Goal: Task Accomplishment & Management: Complete application form

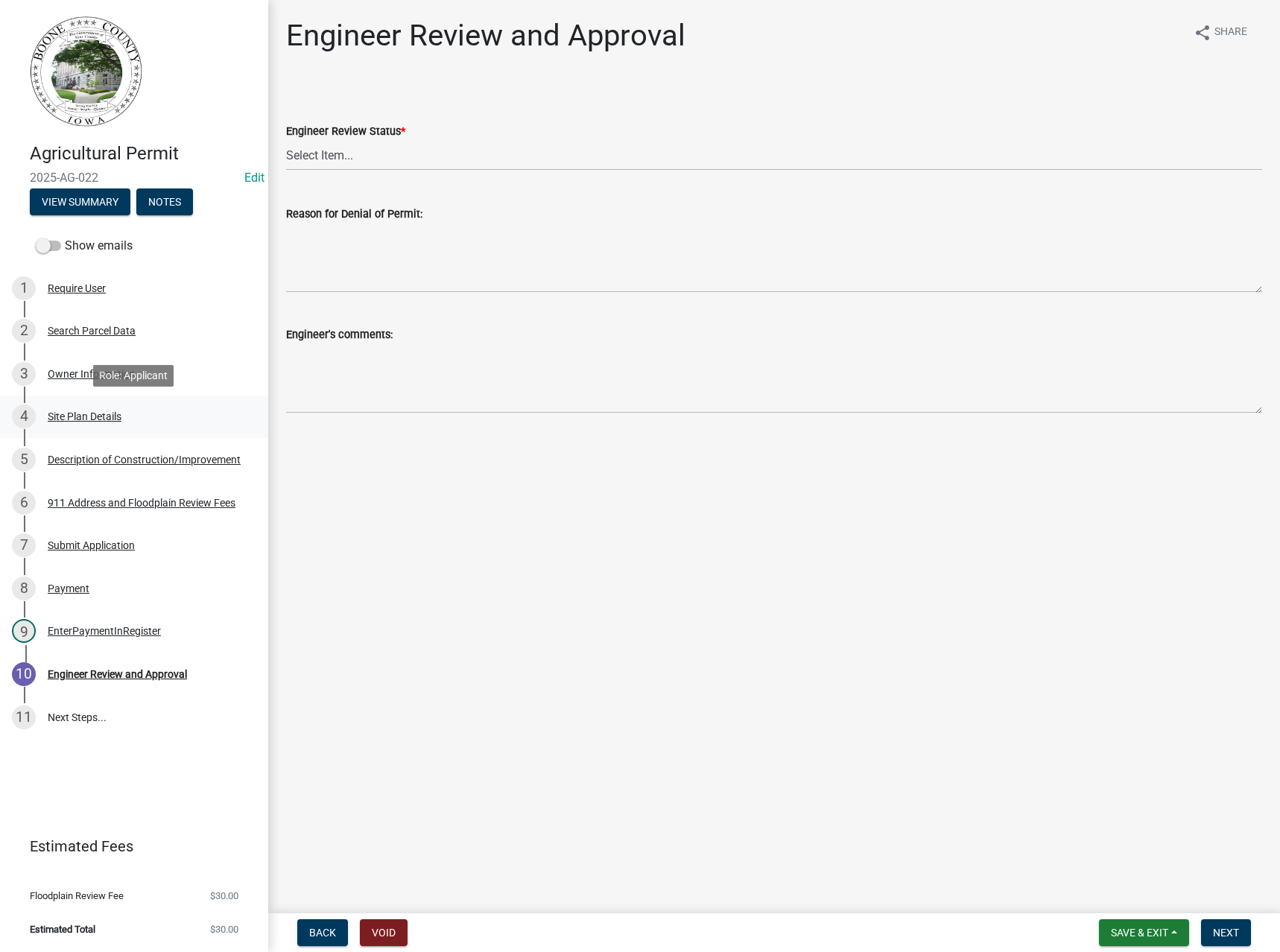
click at [99, 416] on div "Site Plan Details" at bounding box center [84, 416] width 74 height 11
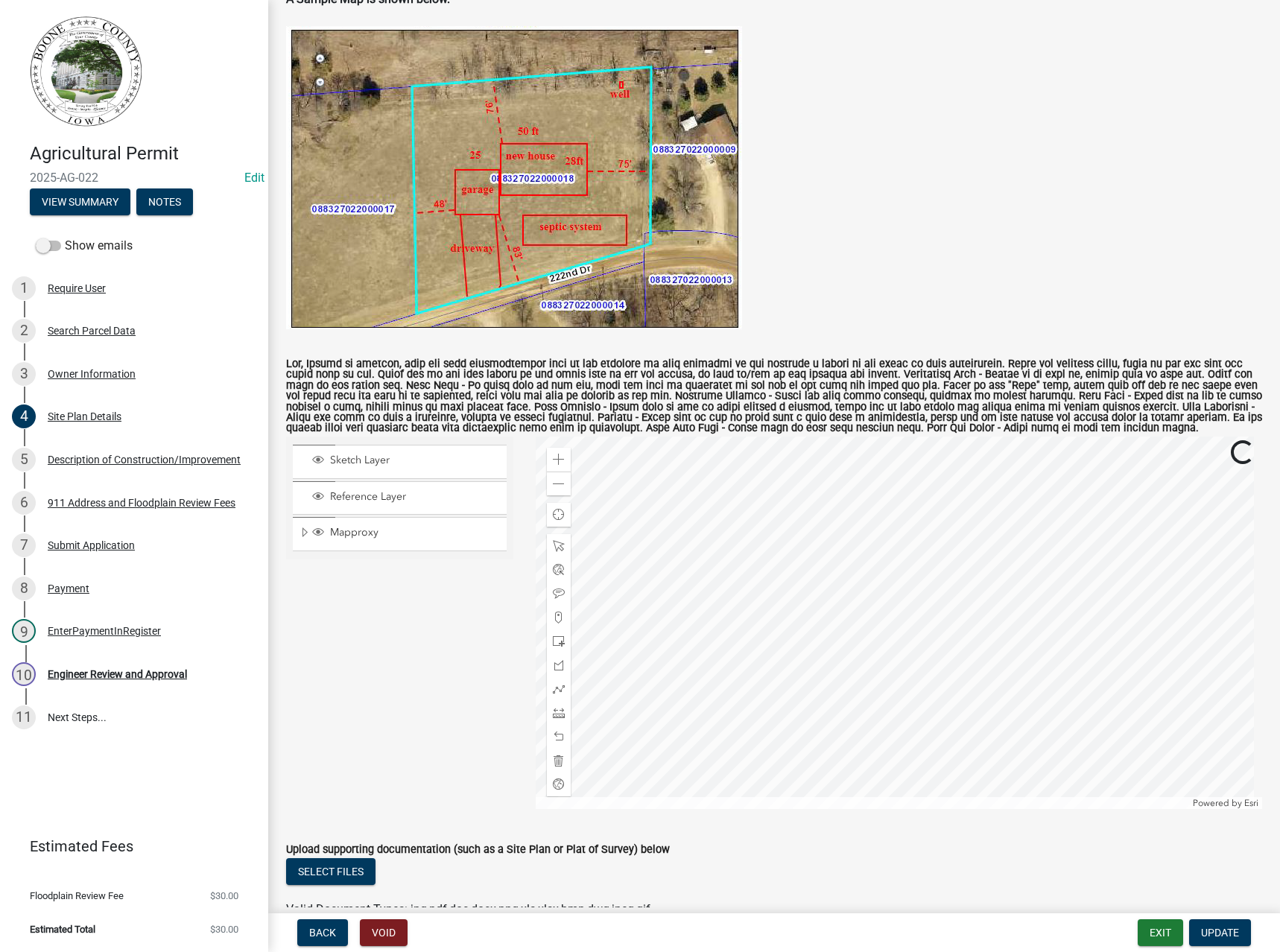
scroll to position [361, 0]
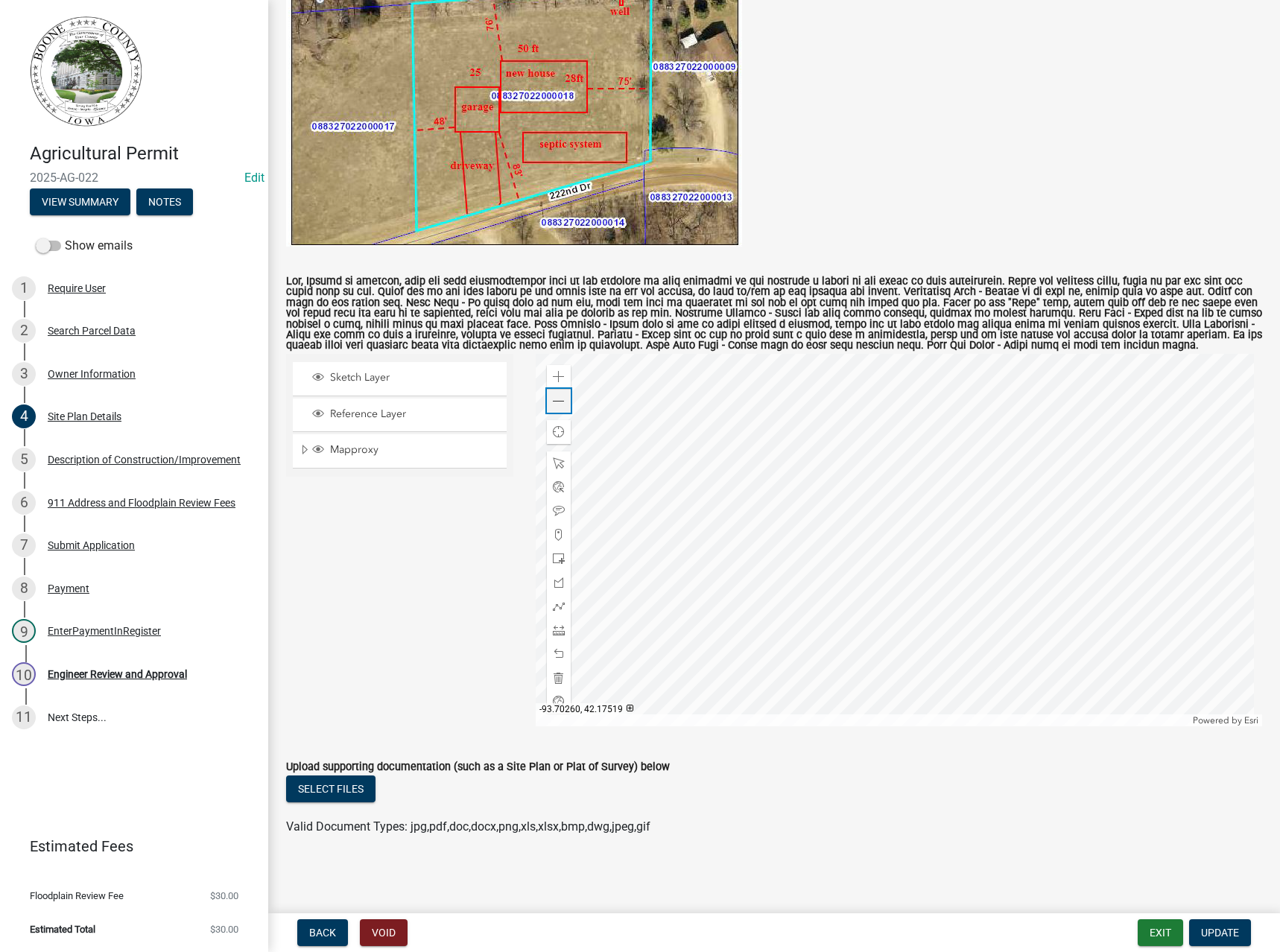
click at [553, 402] on span at bounding box center [559, 402] width 12 height 12
click at [556, 403] on span at bounding box center [559, 402] width 12 height 12
click at [560, 400] on span at bounding box center [559, 402] width 12 height 12
click at [553, 372] on span at bounding box center [559, 377] width 12 height 12
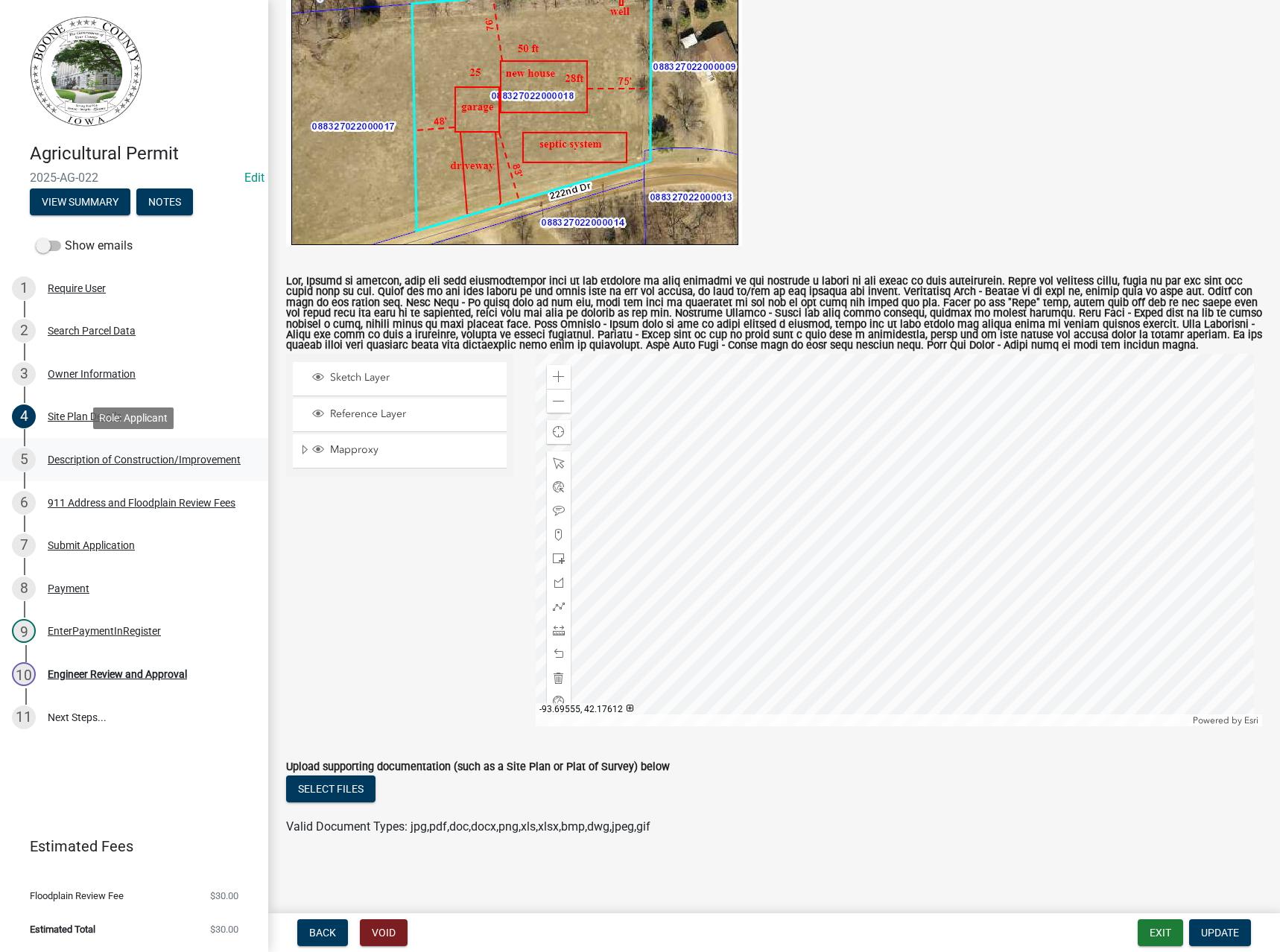
click at [85, 451] on div "5 Description of Construction/Improvement" at bounding box center [128, 459] width 233 height 24
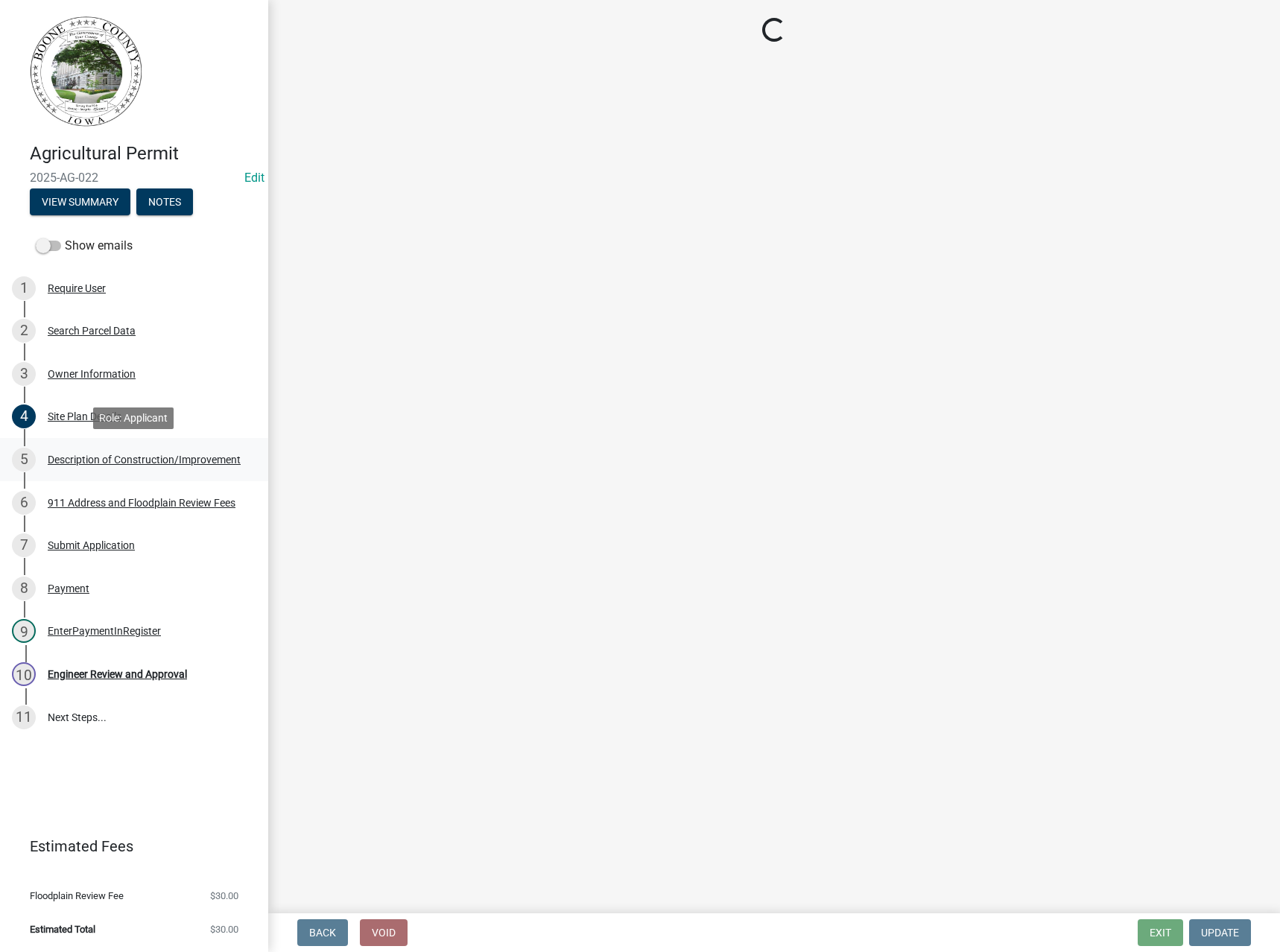
scroll to position [0, 0]
select select "a083ec0b-c4e8-4a1b-b0a0-ef758f50edfa"
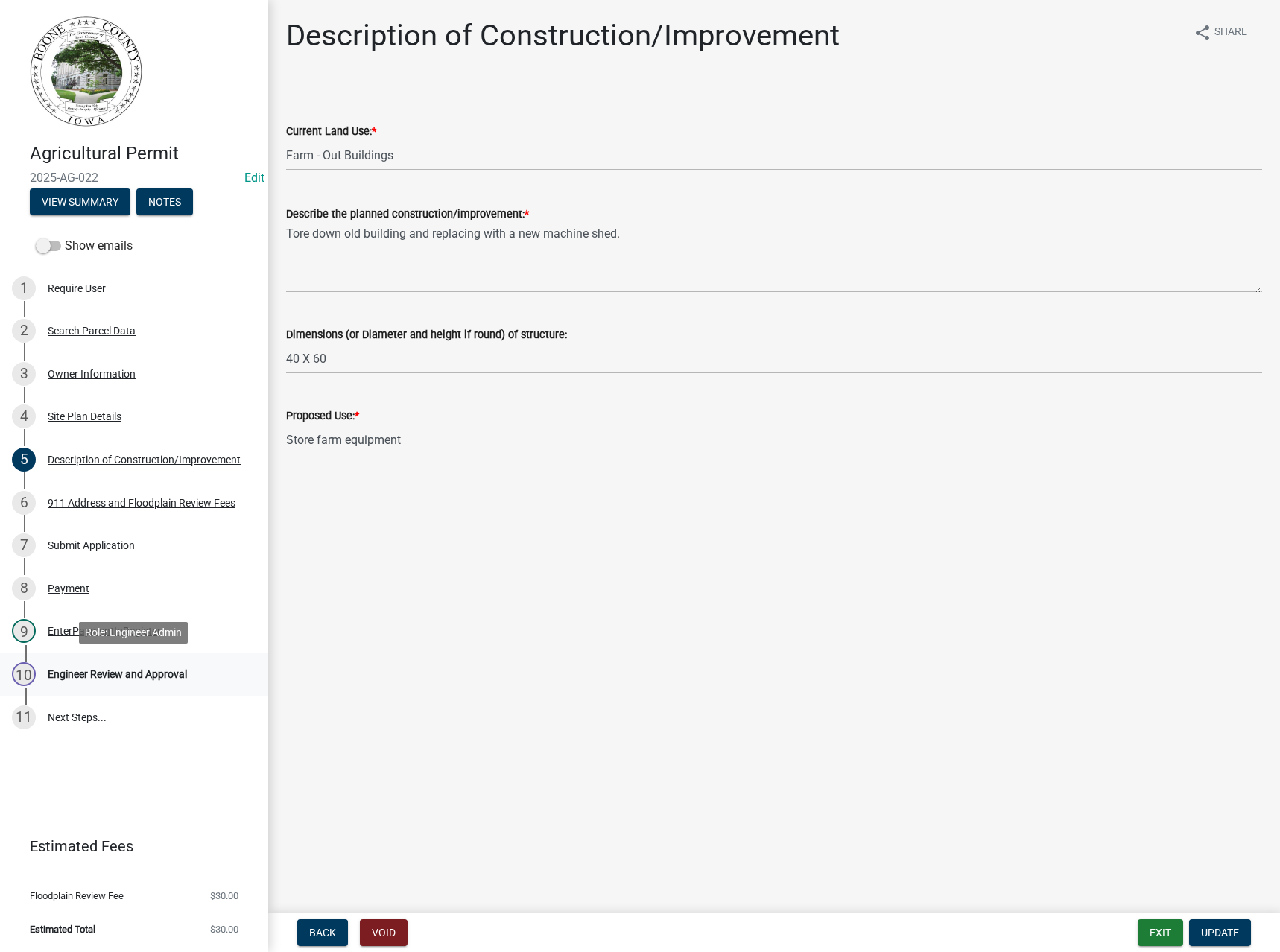
click at [88, 678] on div "Engineer Review and Approval" at bounding box center [117, 673] width 140 height 11
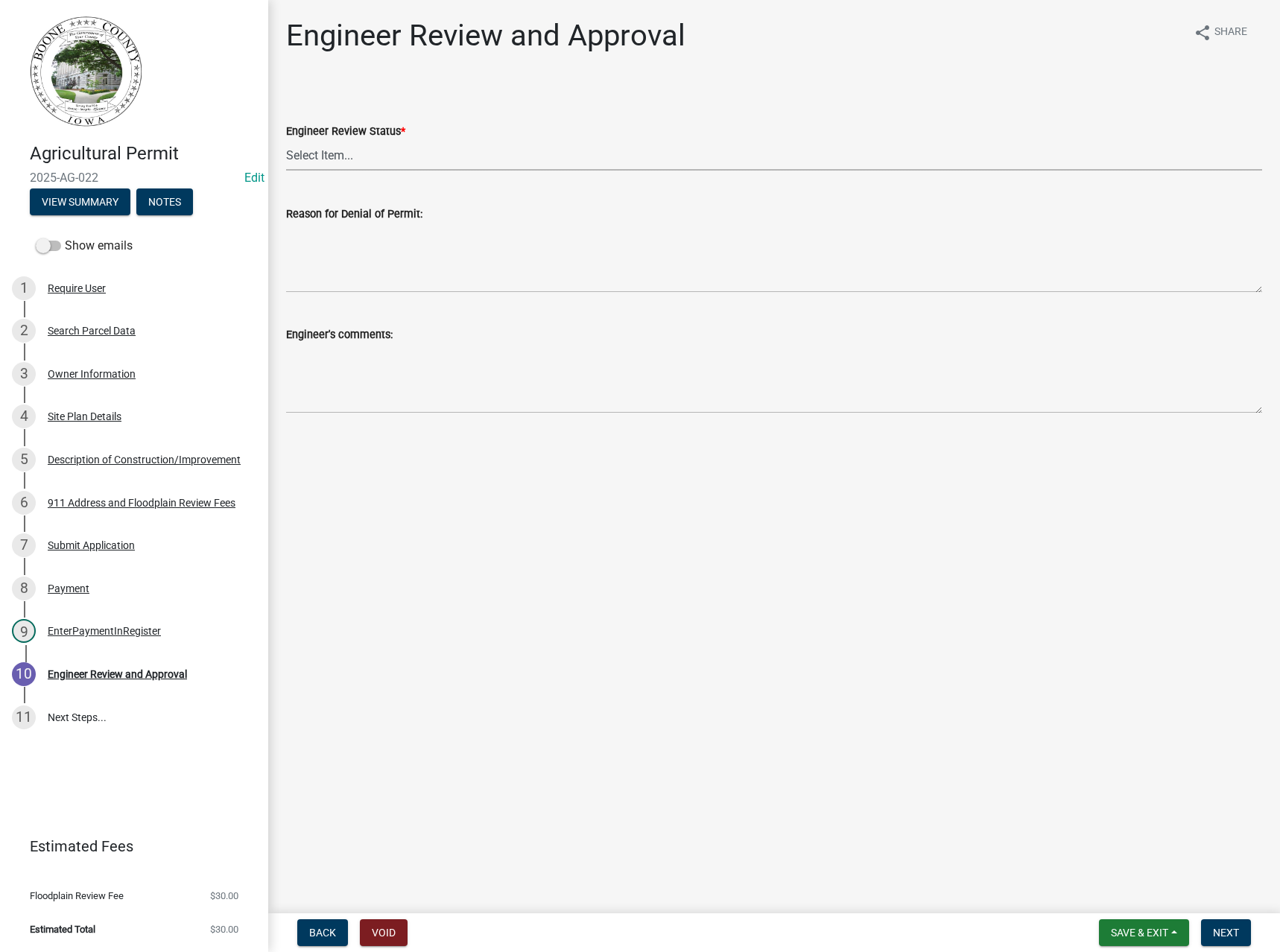
click at [334, 151] on select "Select Item... Clear of Floodplain and County Tile Location rejected by Engineer" at bounding box center [774, 154] width 976 height 30
click at [286, 140] on select "Select Item... Clear of Floodplain and County Tile Location rejected by Engineer" at bounding box center [774, 154] width 976 height 30
select select "c8fab294-969a-49d2-bb63-de64b900ebf2"
click at [1231, 933] on span "Next" at bounding box center [1226, 933] width 26 height 12
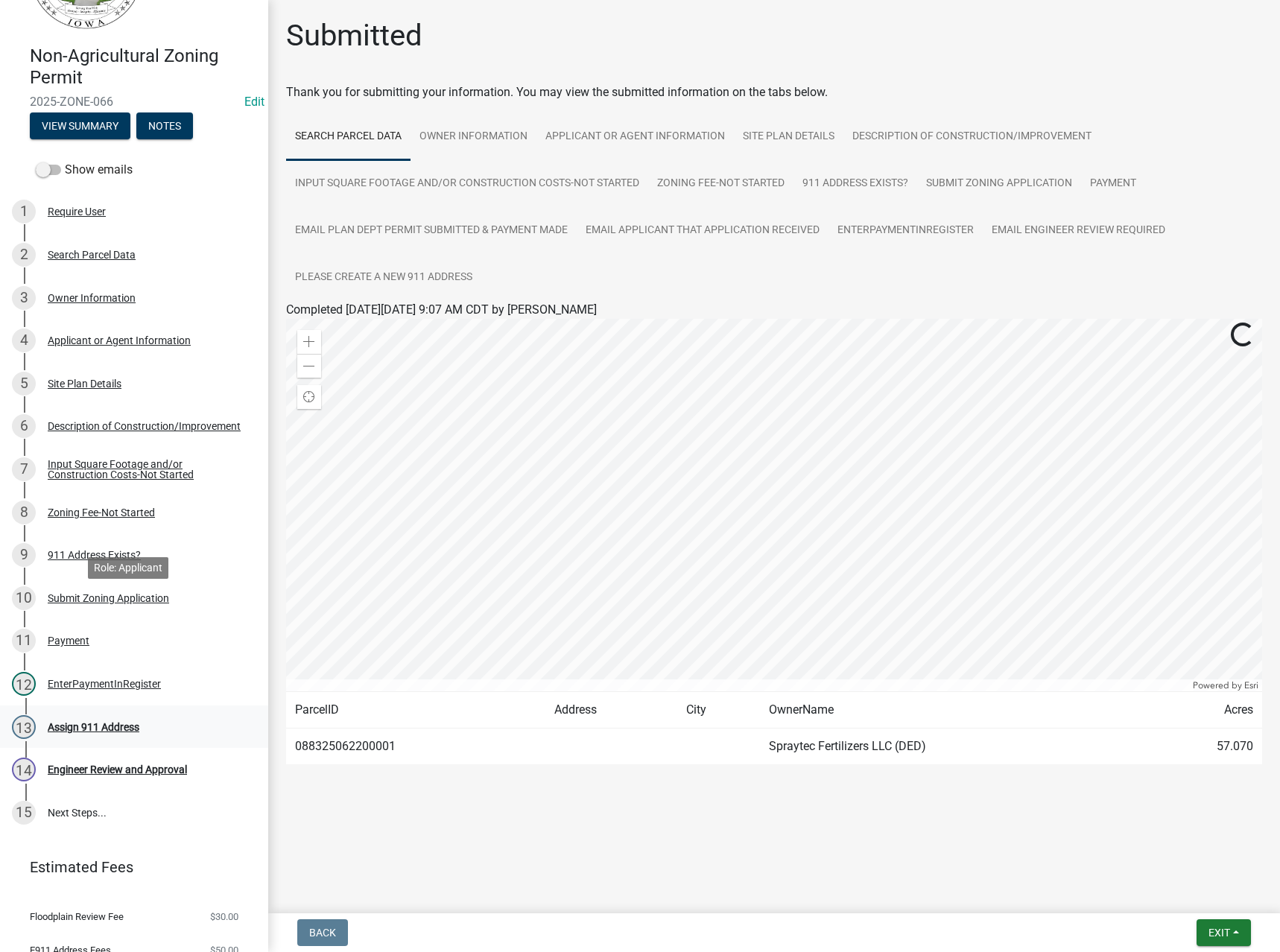
scroll to position [185, 0]
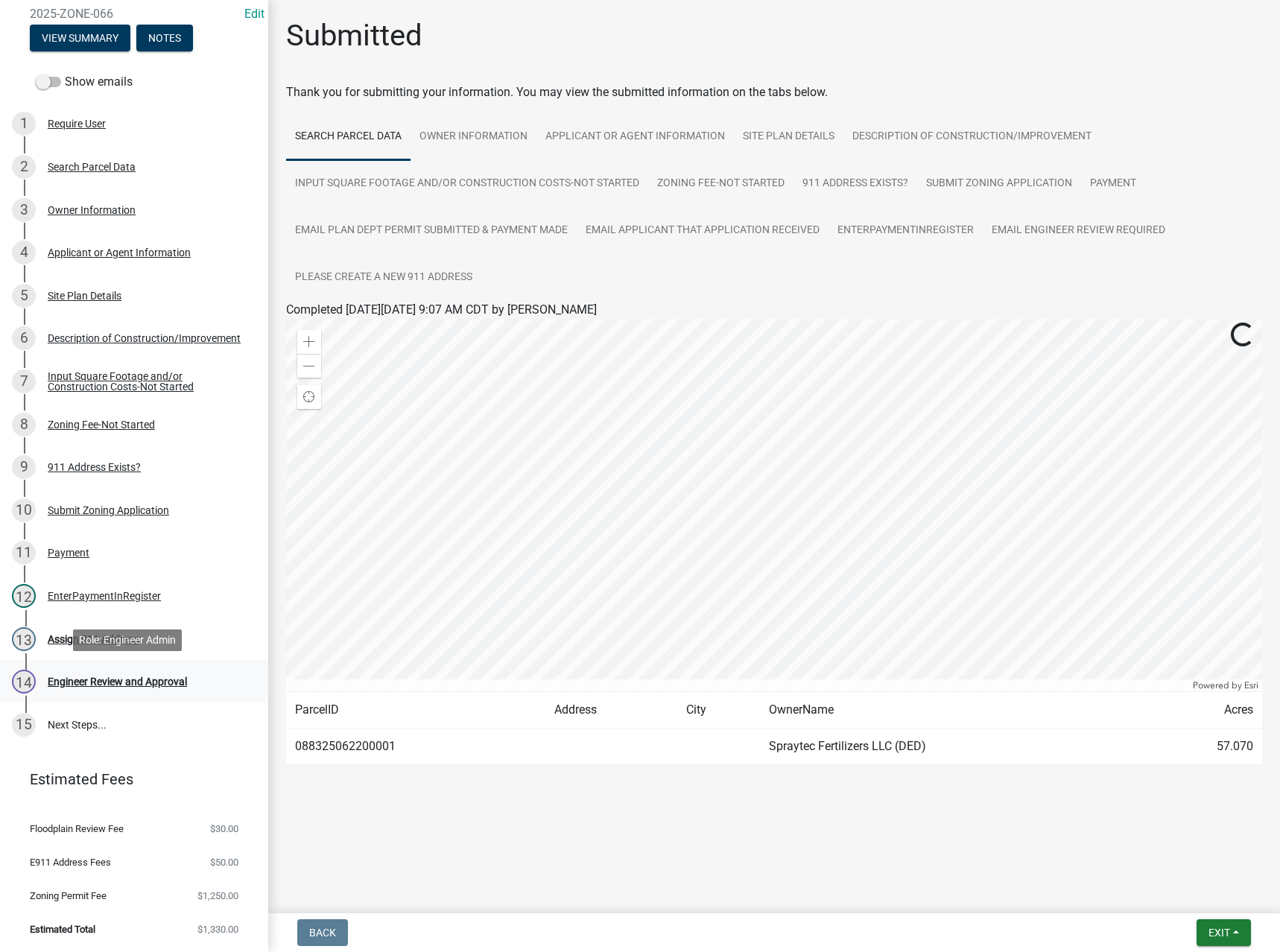
click at [117, 679] on div "Engineer Review and Approval" at bounding box center [117, 681] width 140 height 11
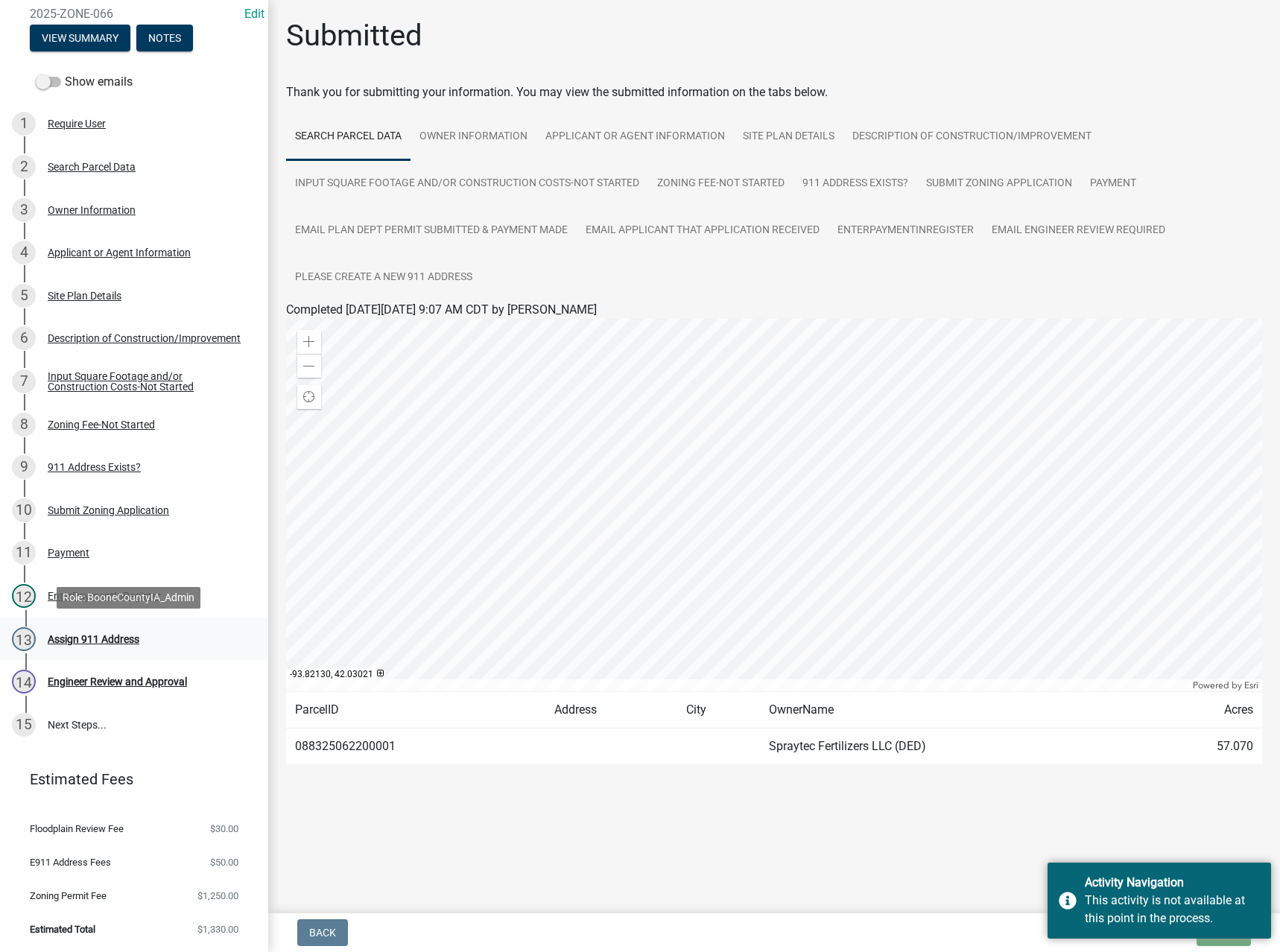
click at [93, 638] on div "Assign 911 Address" at bounding box center [93, 639] width 91 height 11
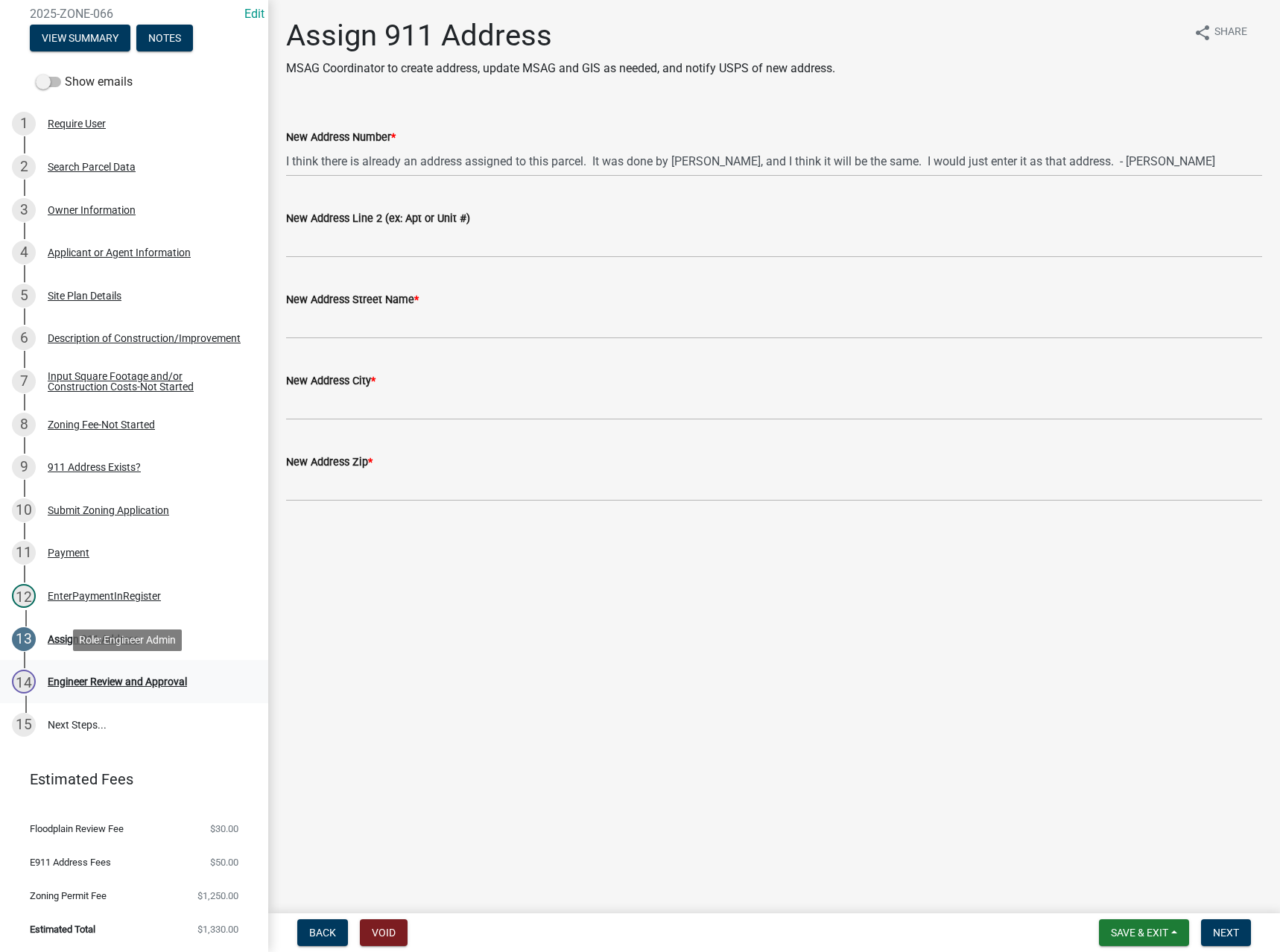
click at [104, 681] on div "Engineer Review and Approval" at bounding box center [117, 681] width 140 height 11
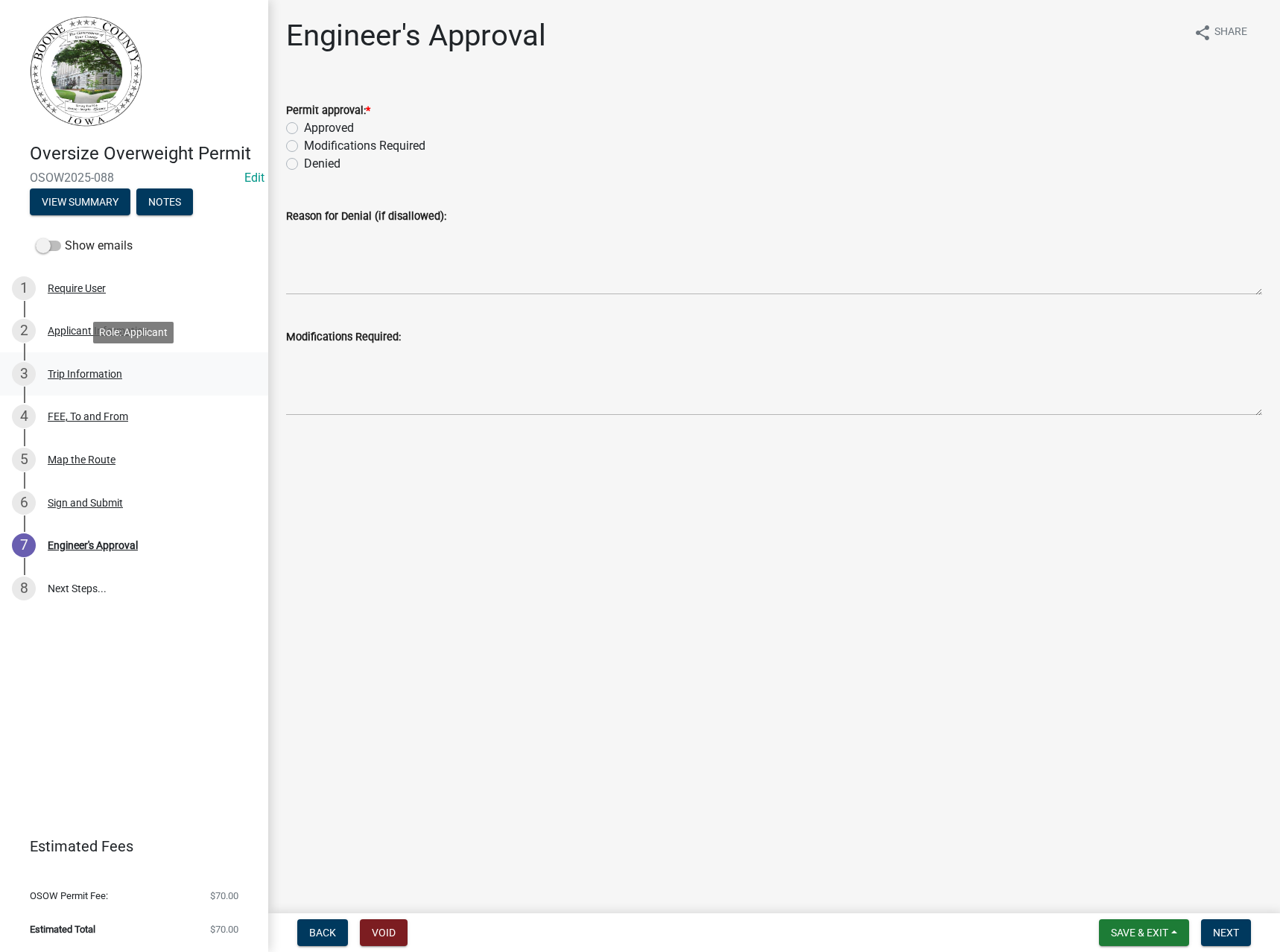
click at [76, 378] on div "Trip Information" at bounding box center [84, 374] width 75 height 11
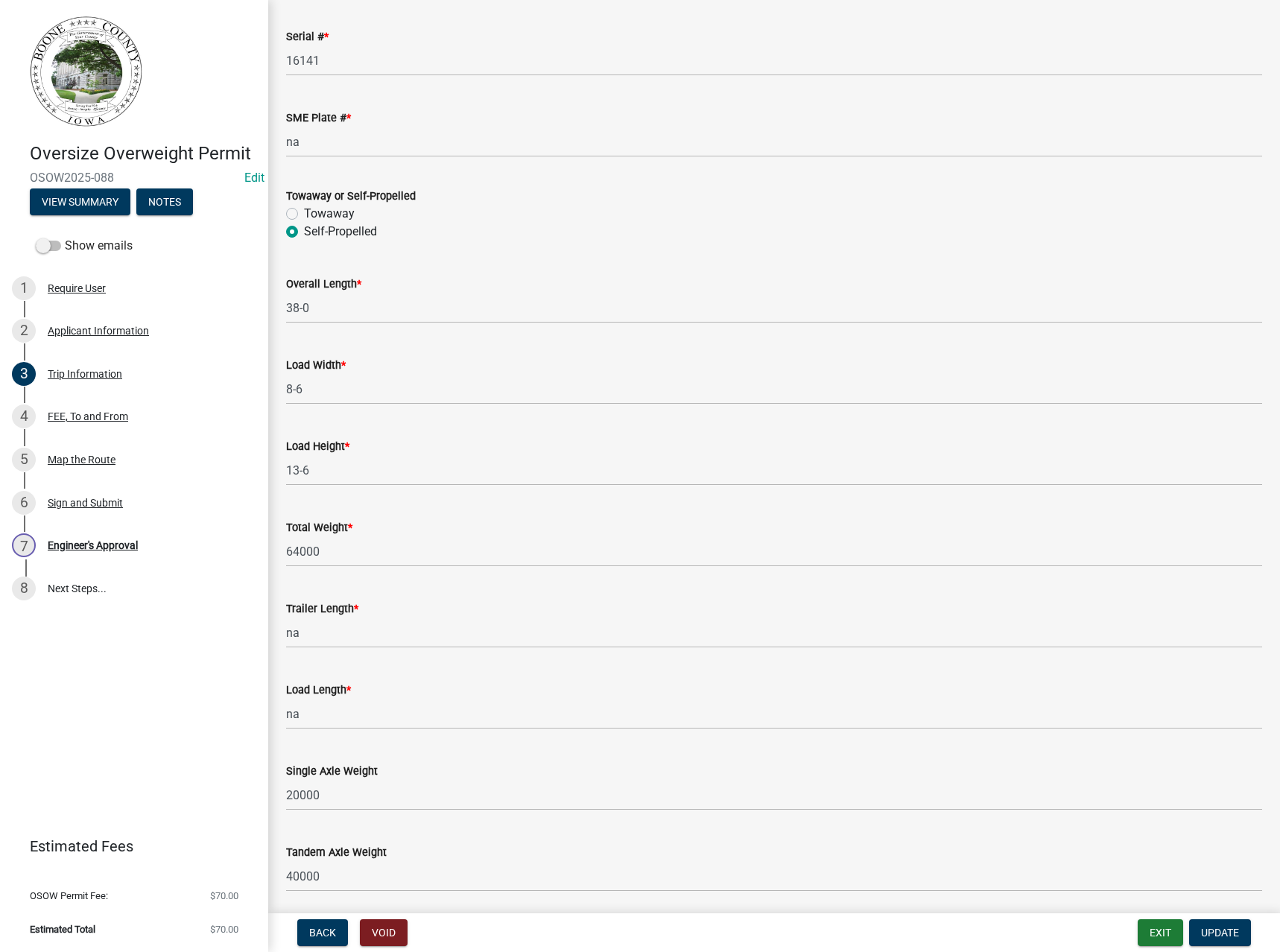
scroll to position [428, 0]
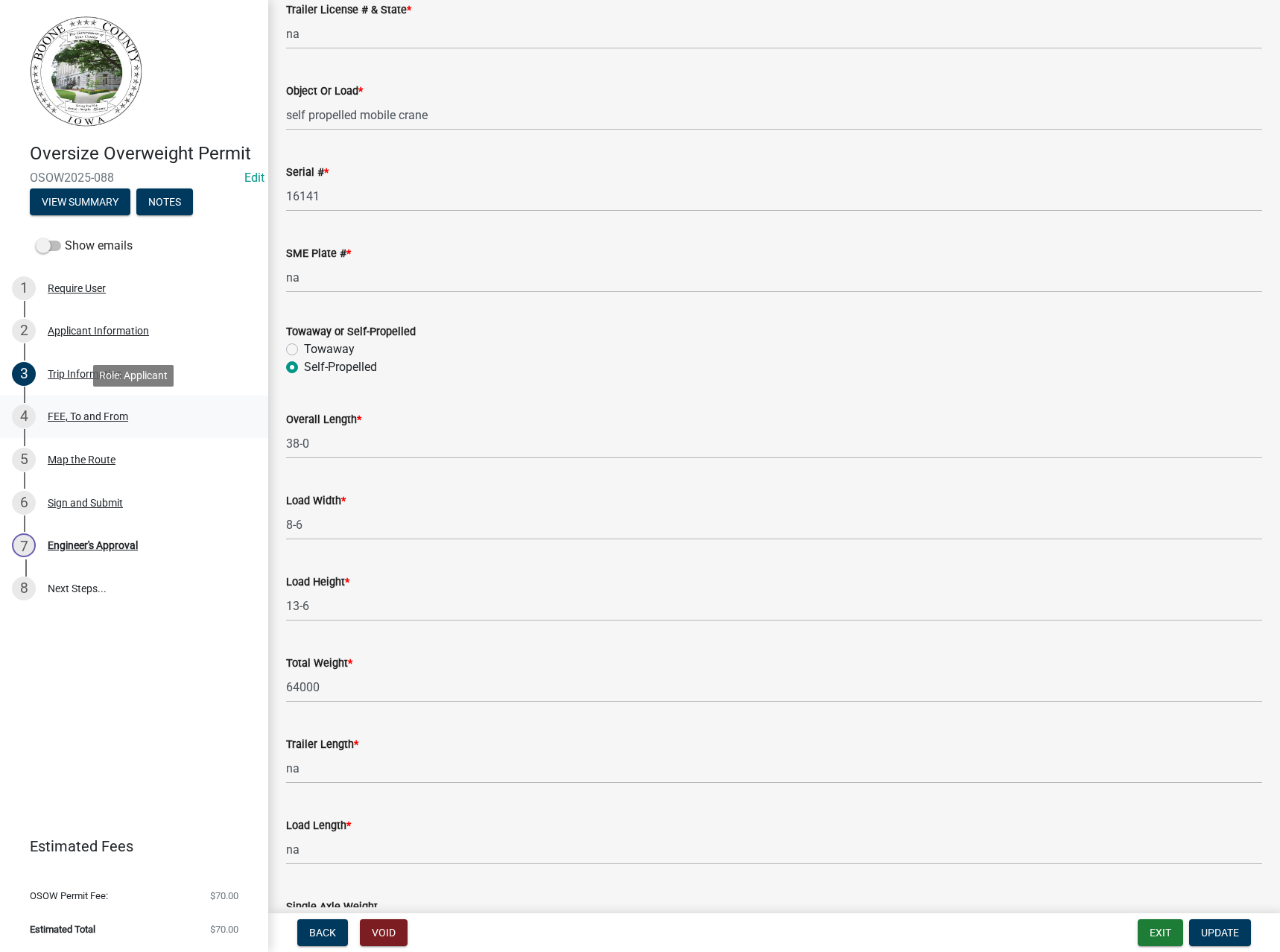
click at [56, 415] on div "FEE, To and From" at bounding box center [87, 416] width 81 height 11
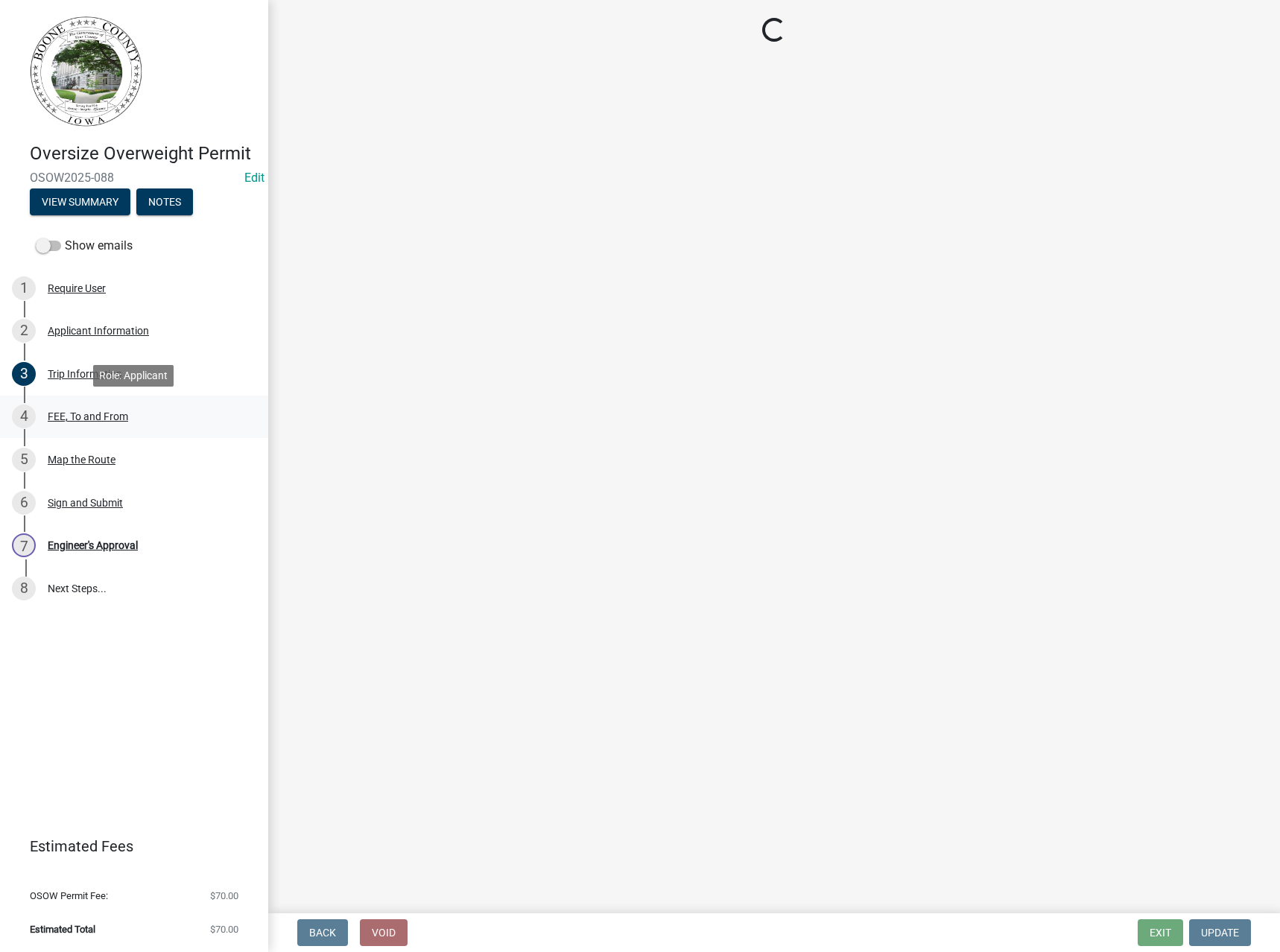
scroll to position [0, 0]
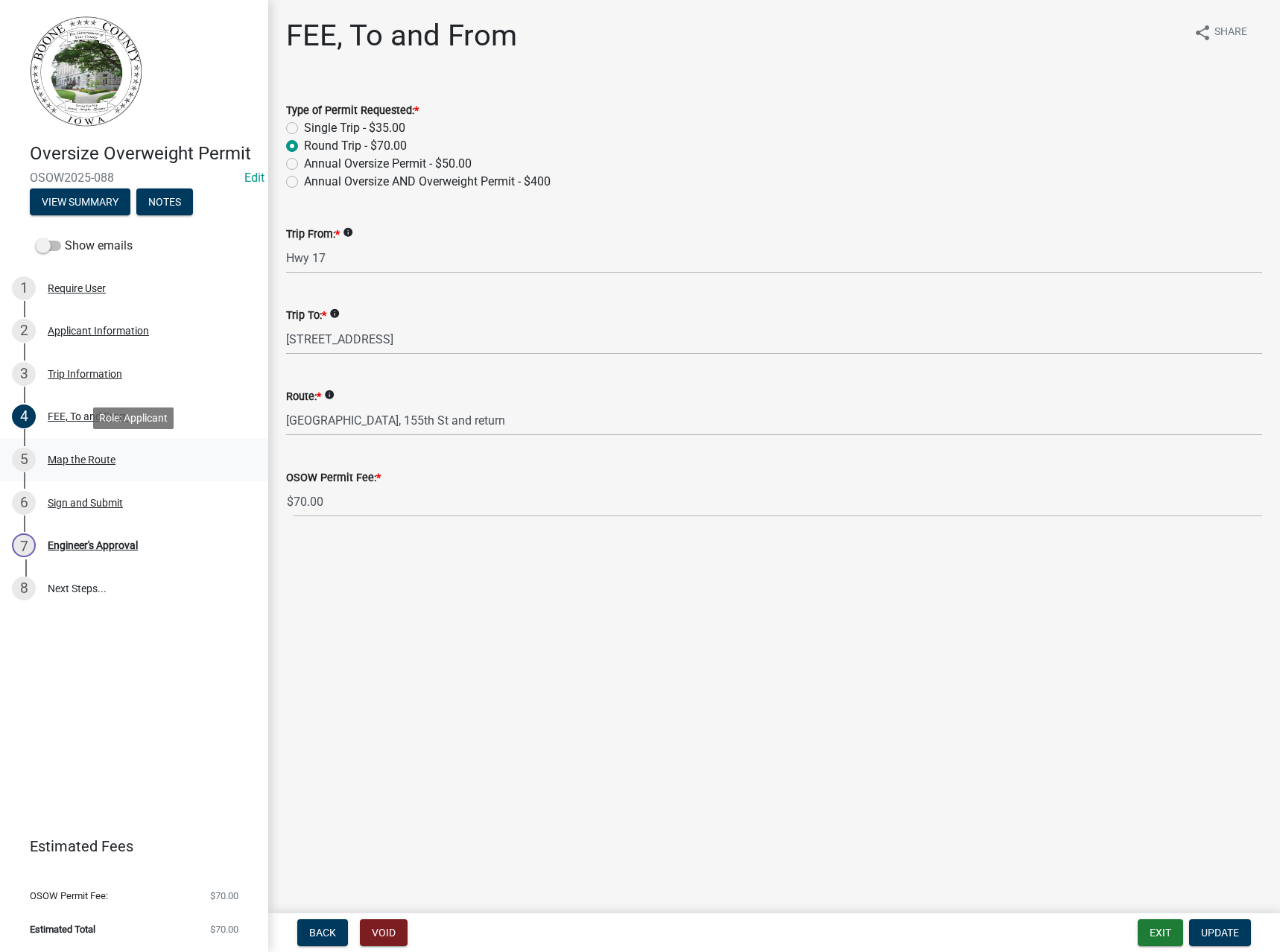
click at [71, 460] on div "Map the Route" at bounding box center [82, 459] width 68 height 11
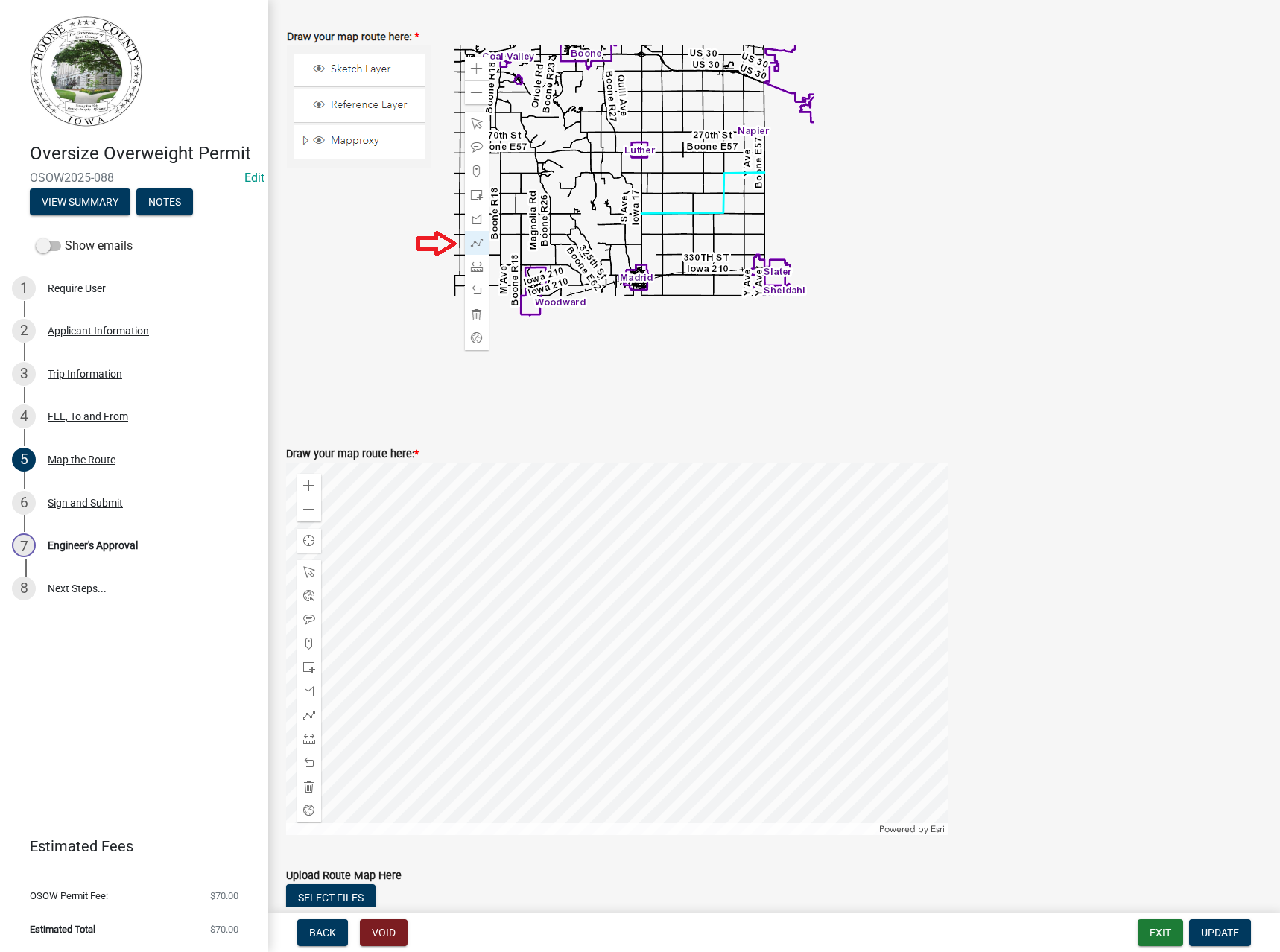
scroll to position [298, 0]
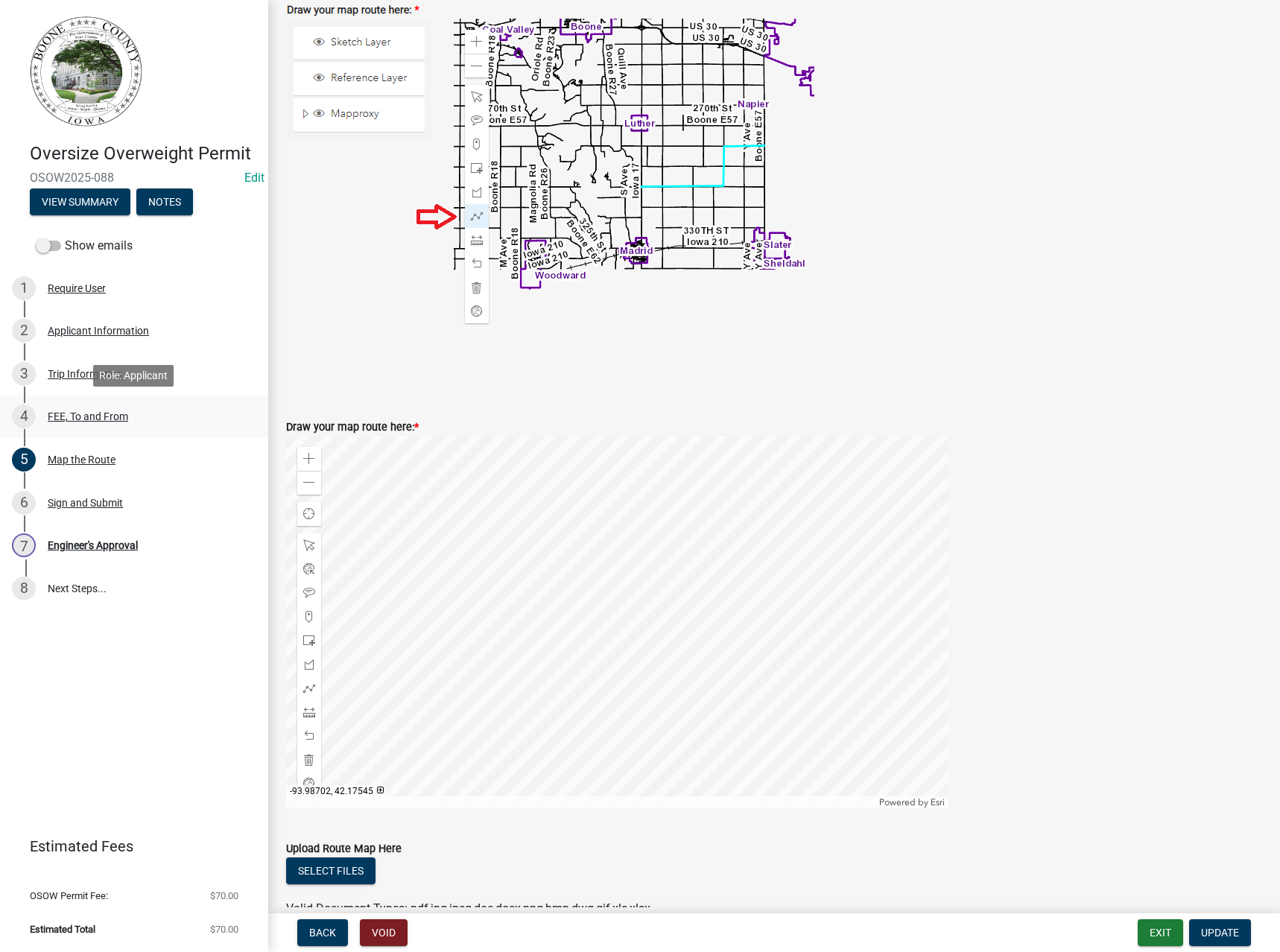
click at [93, 407] on div "4 FEE, To and From" at bounding box center [128, 416] width 233 height 24
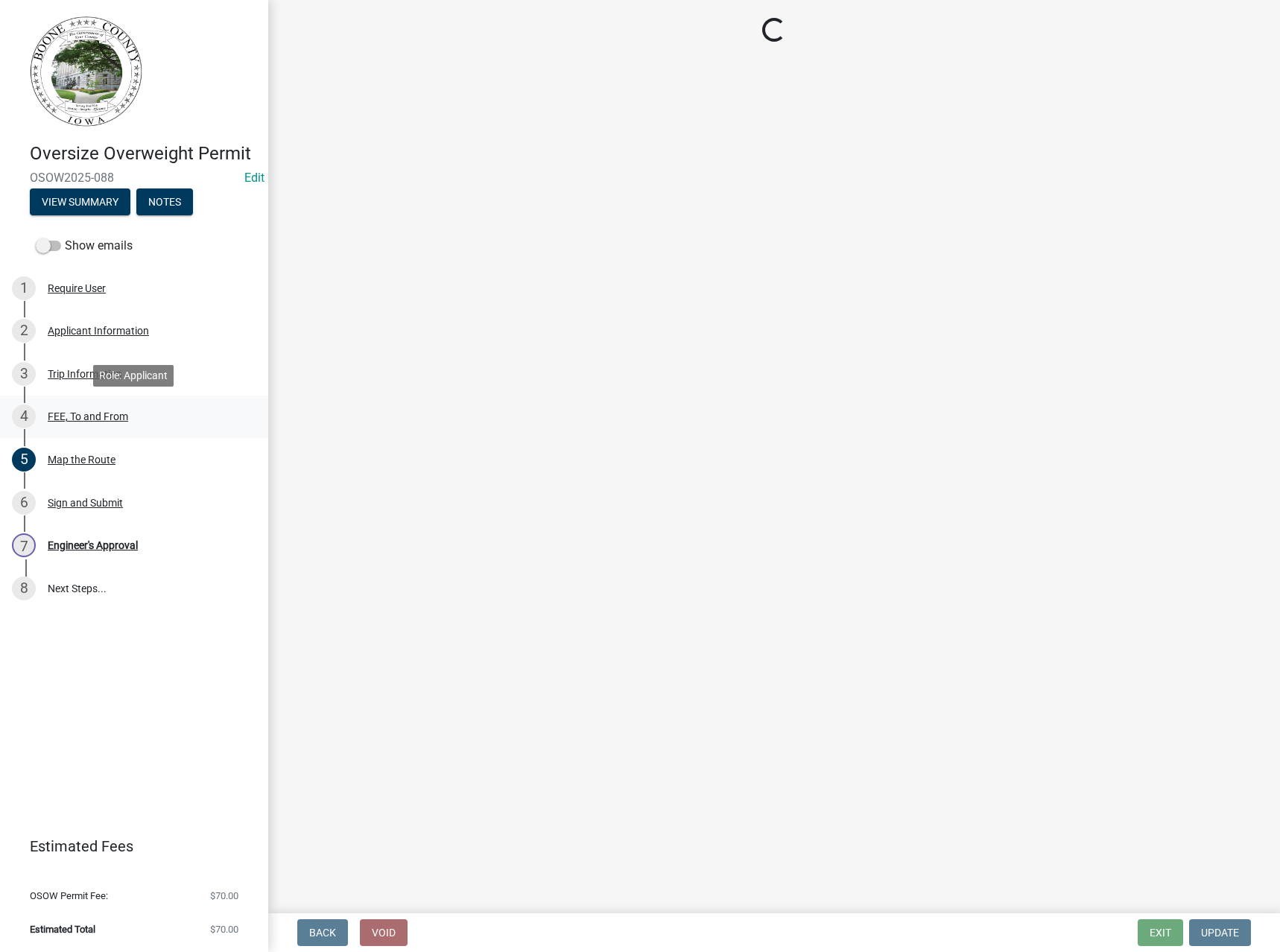
scroll to position [0, 0]
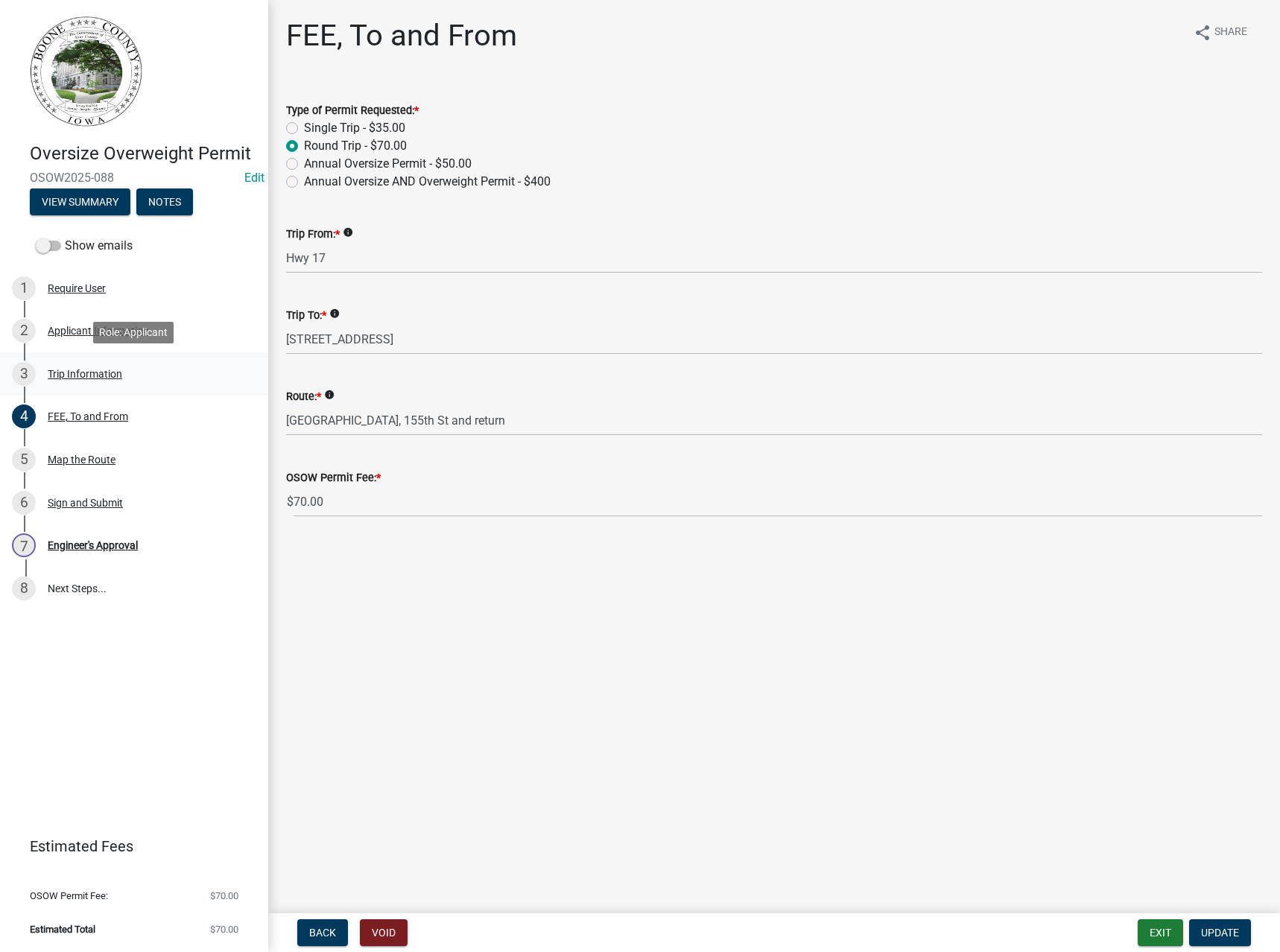
click at [90, 370] on div "Trip Information" at bounding box center [84, 374] width 75 height 11
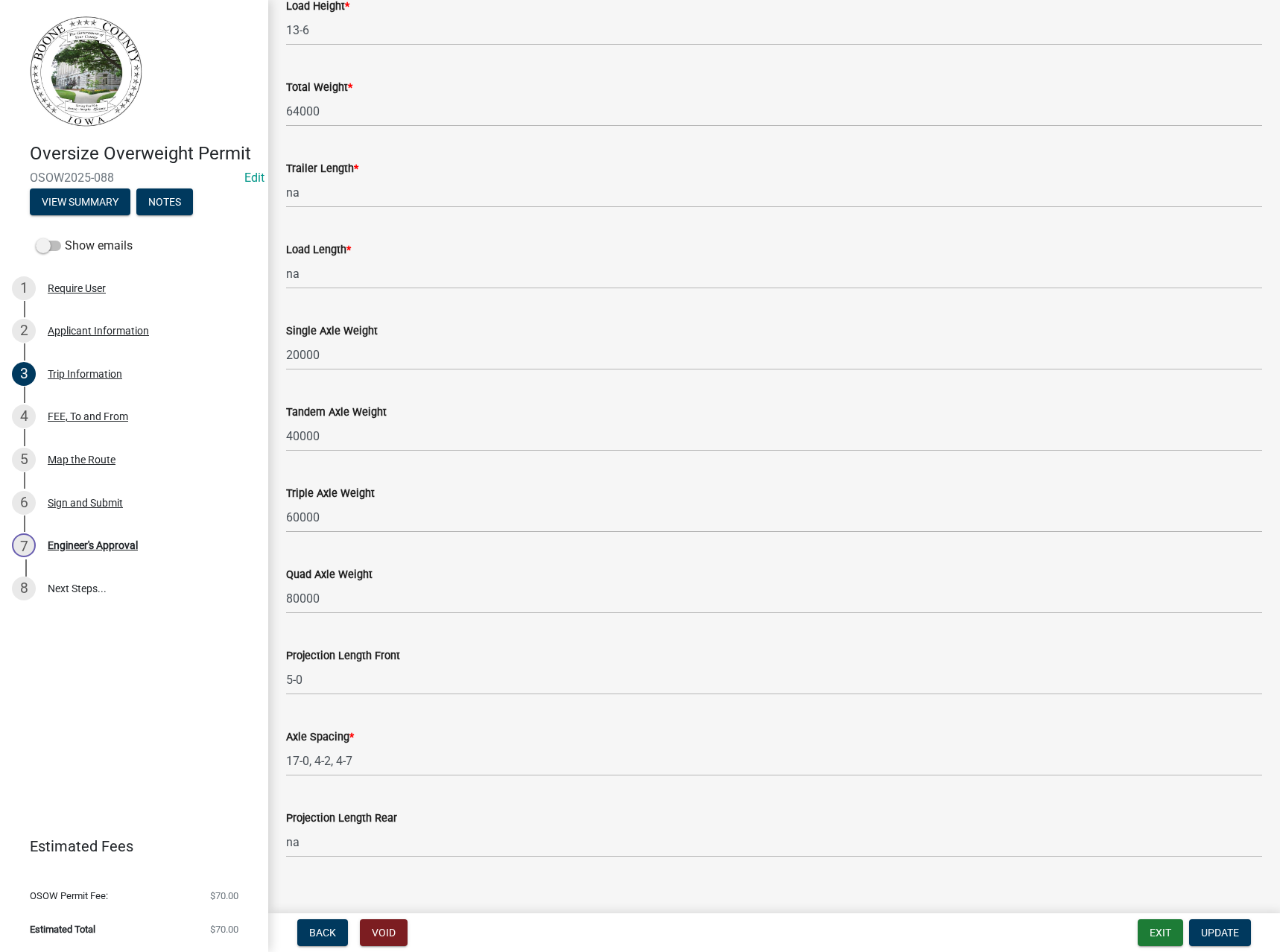
scroll to position [1025, 0]
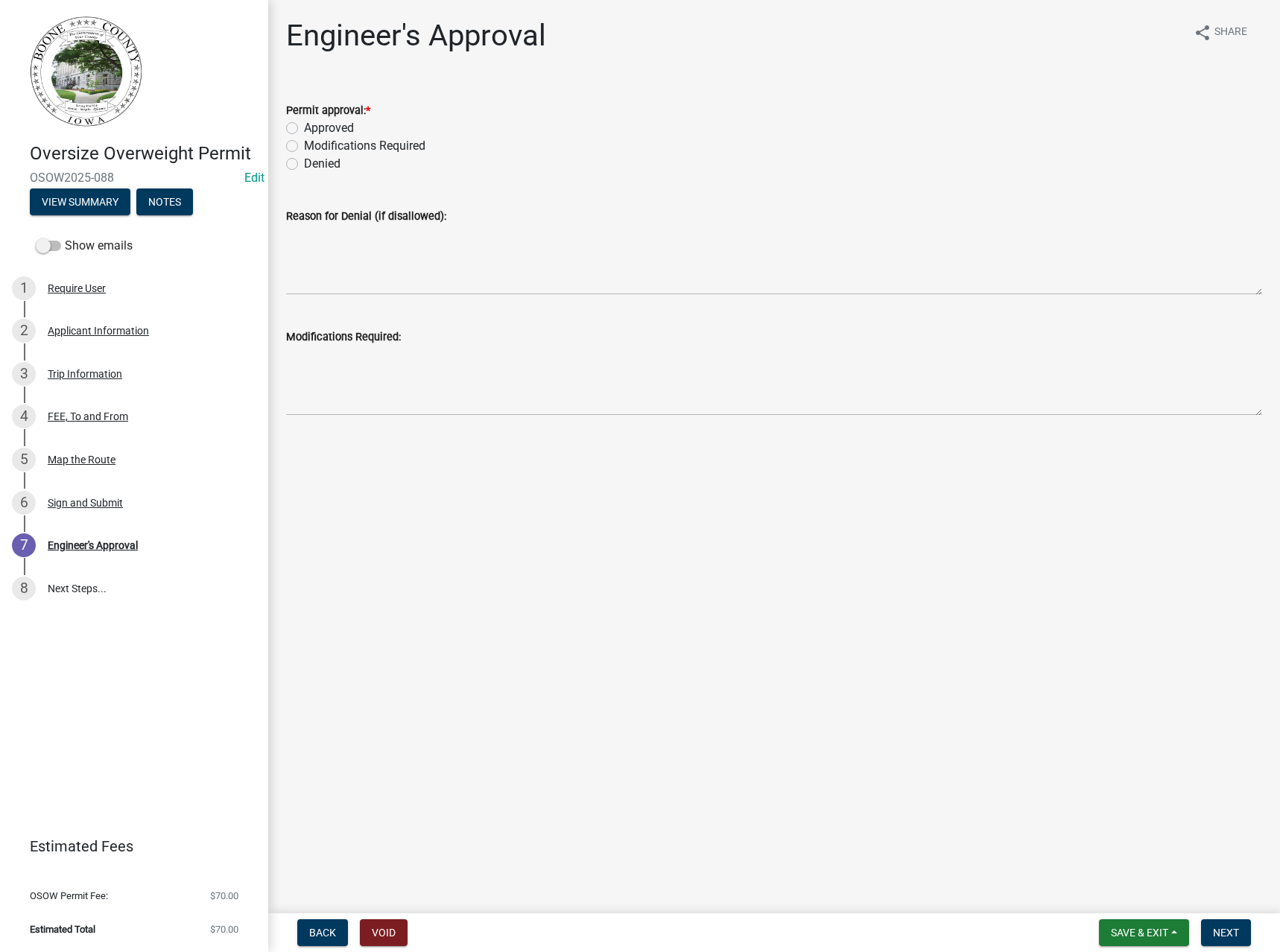
click at [319, 126] on label "Approved" at bounding box center [328, 128] width 49 height 17
click at [313, 126] on input "Approved" at bounding box center [309, 124] width 10 height 10
radio input "true"
click at [1224, 928] on span "Next" at bounding box center [1226, 933] width 26 height 12
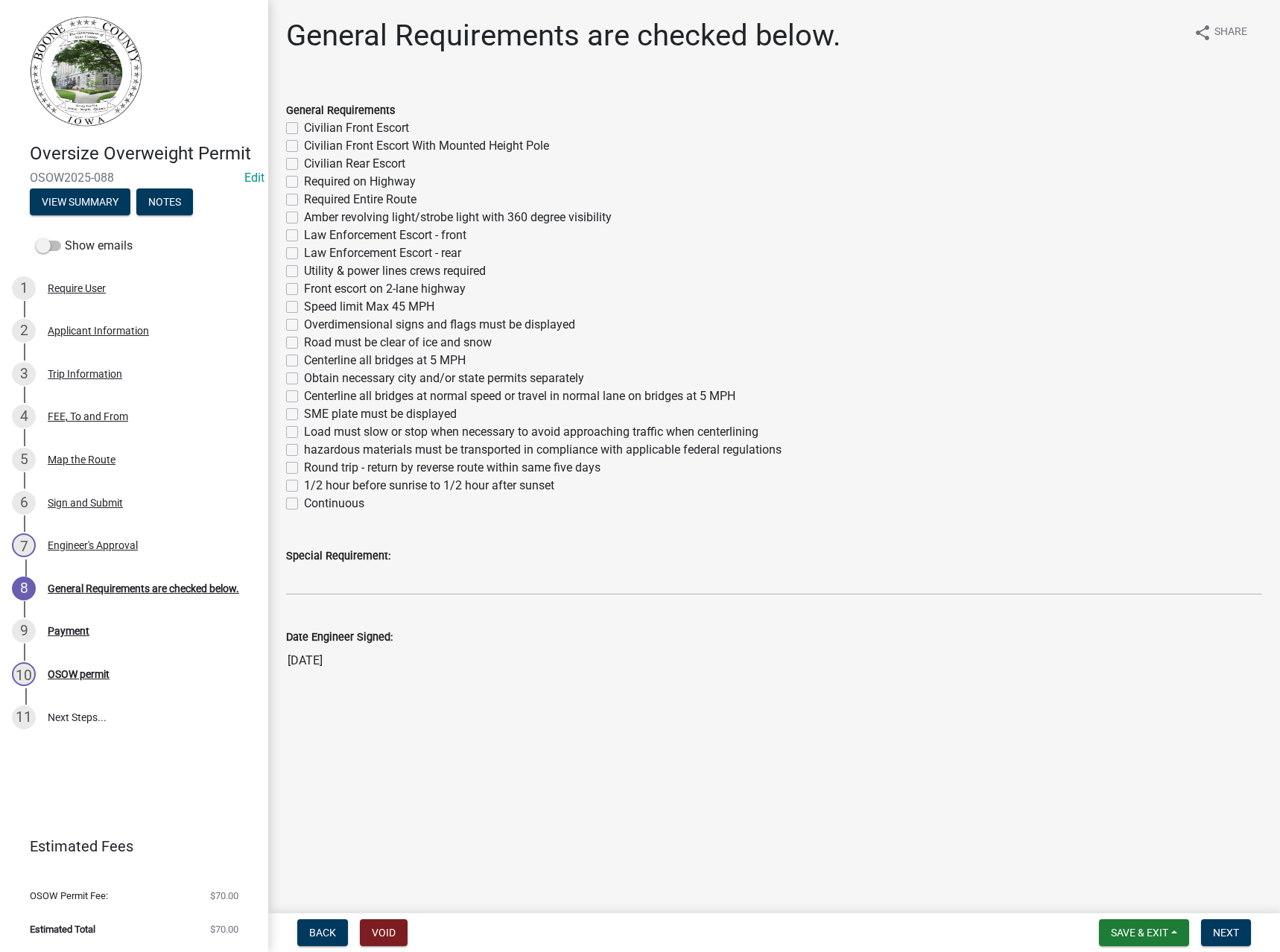
click at [370, 181] on label "Required on Highway" at bounding box center [359, 181] width 112 height 17
click at [313, 181] on input "Required on Highway" at bounding box center [309, 178] width 10 height 10
checkbox input "true"
checkbox input "false"
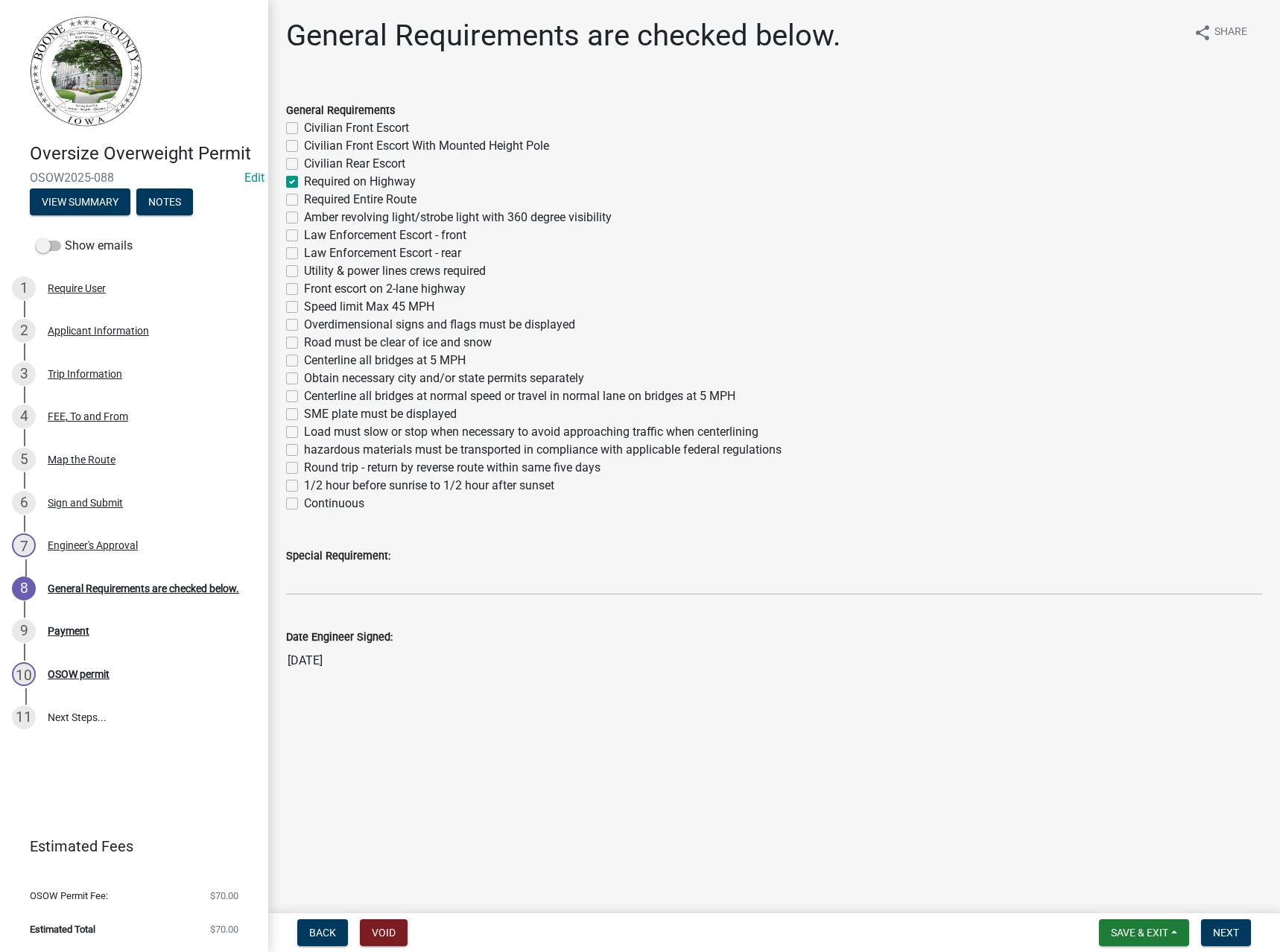
checkbox input "false"
checkbox input "true"
checkbox input "false"
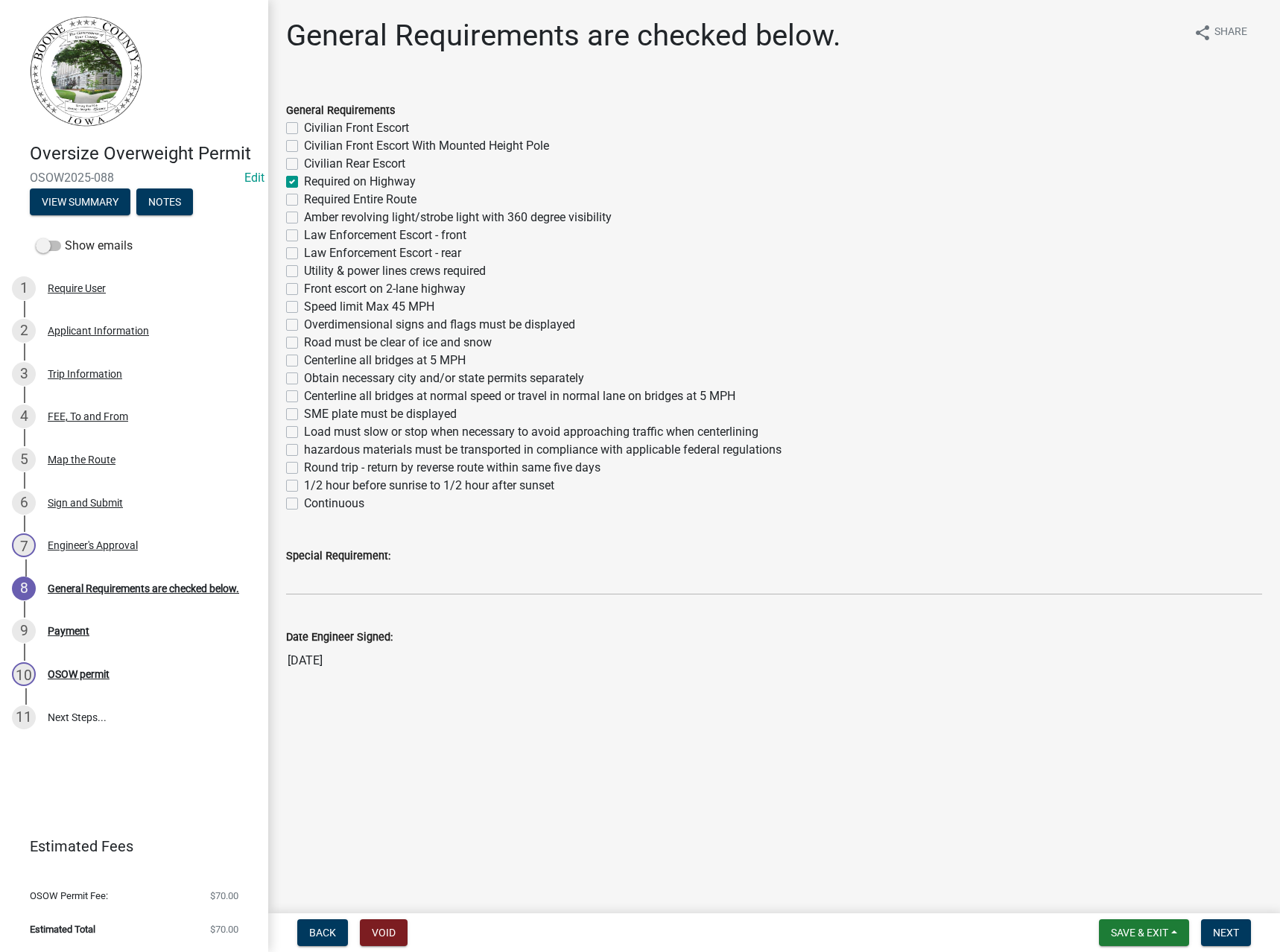
checkbox input "false"
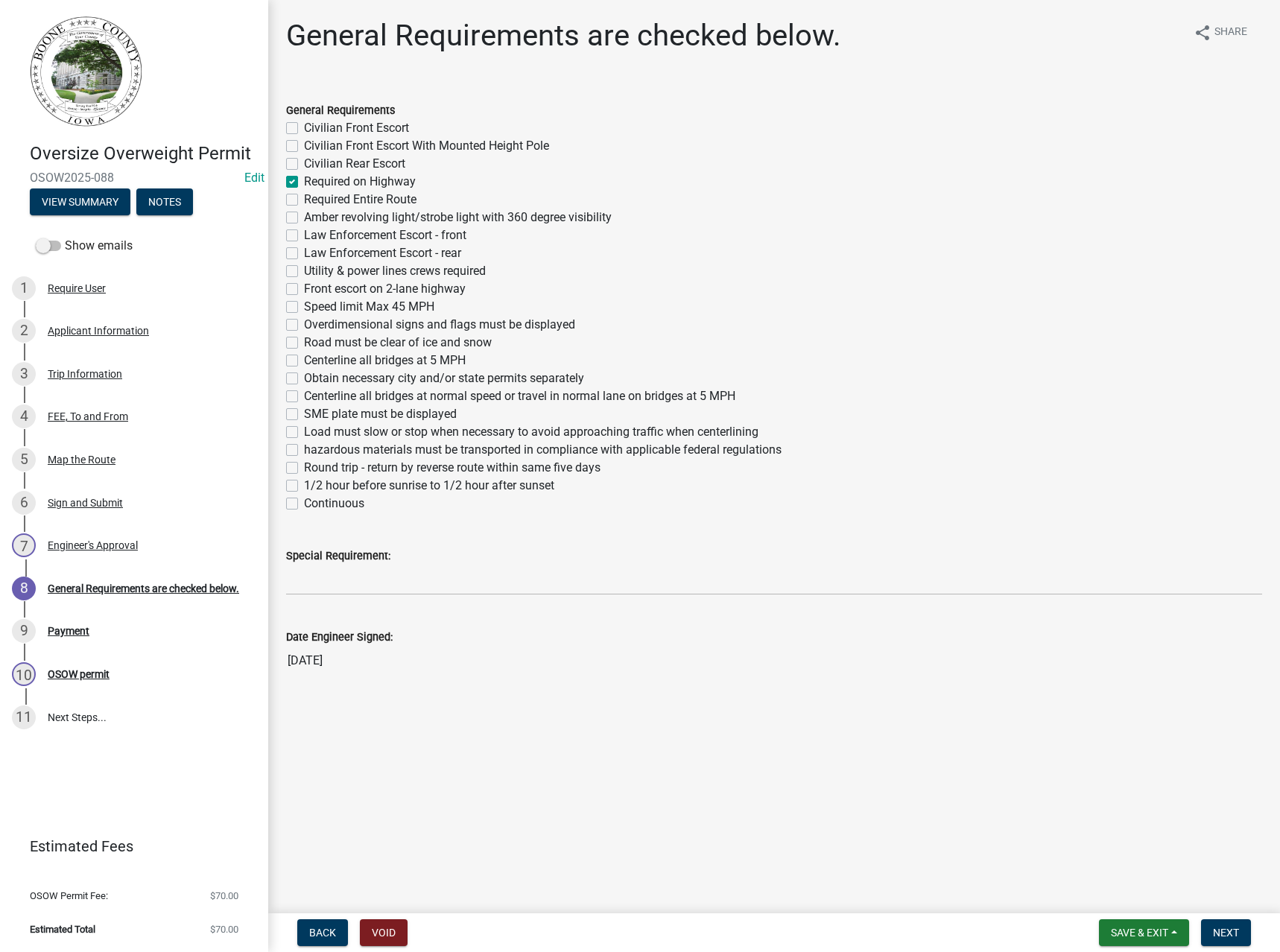
checkbox input "false"
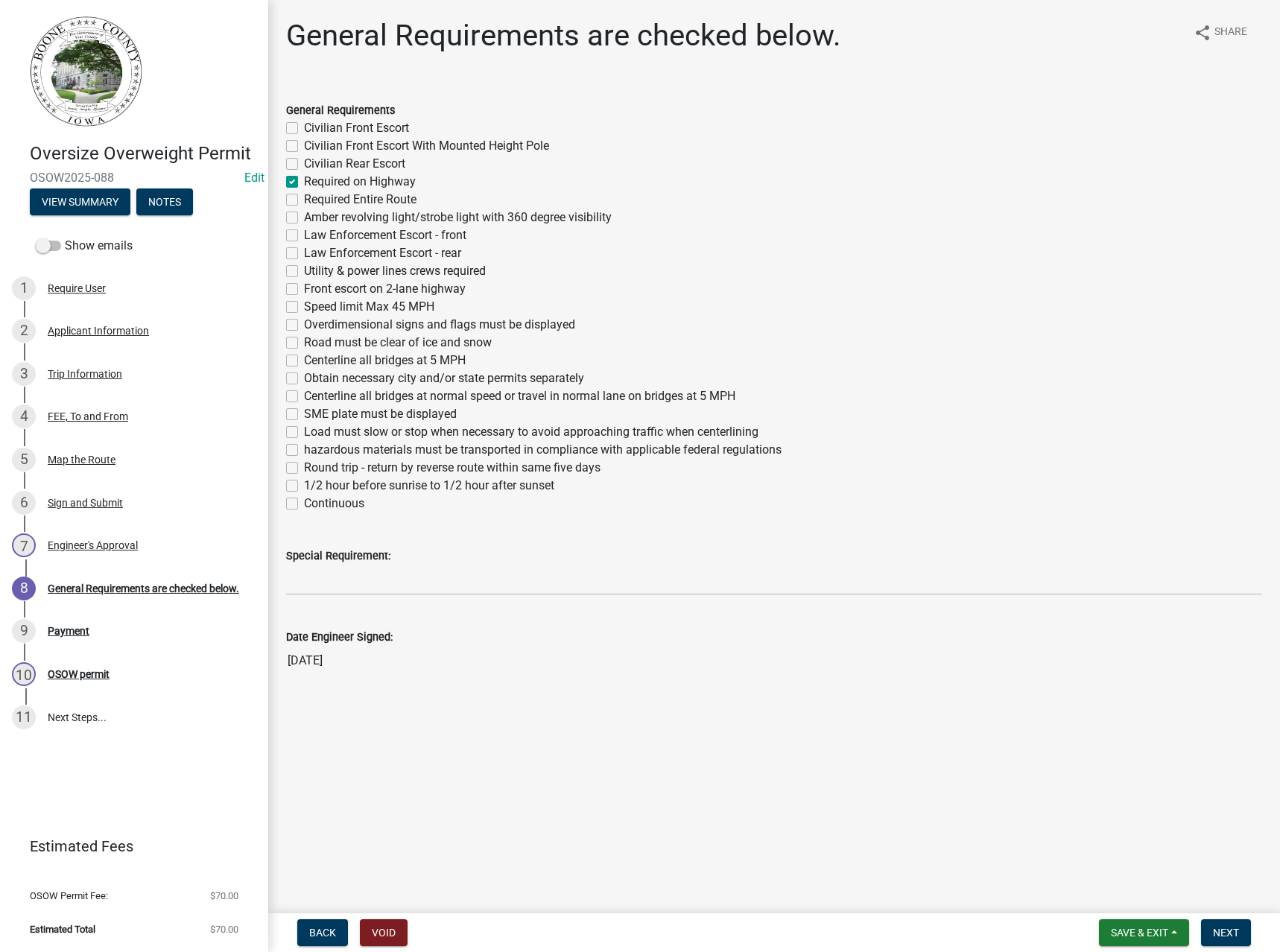
checkbox input "false"
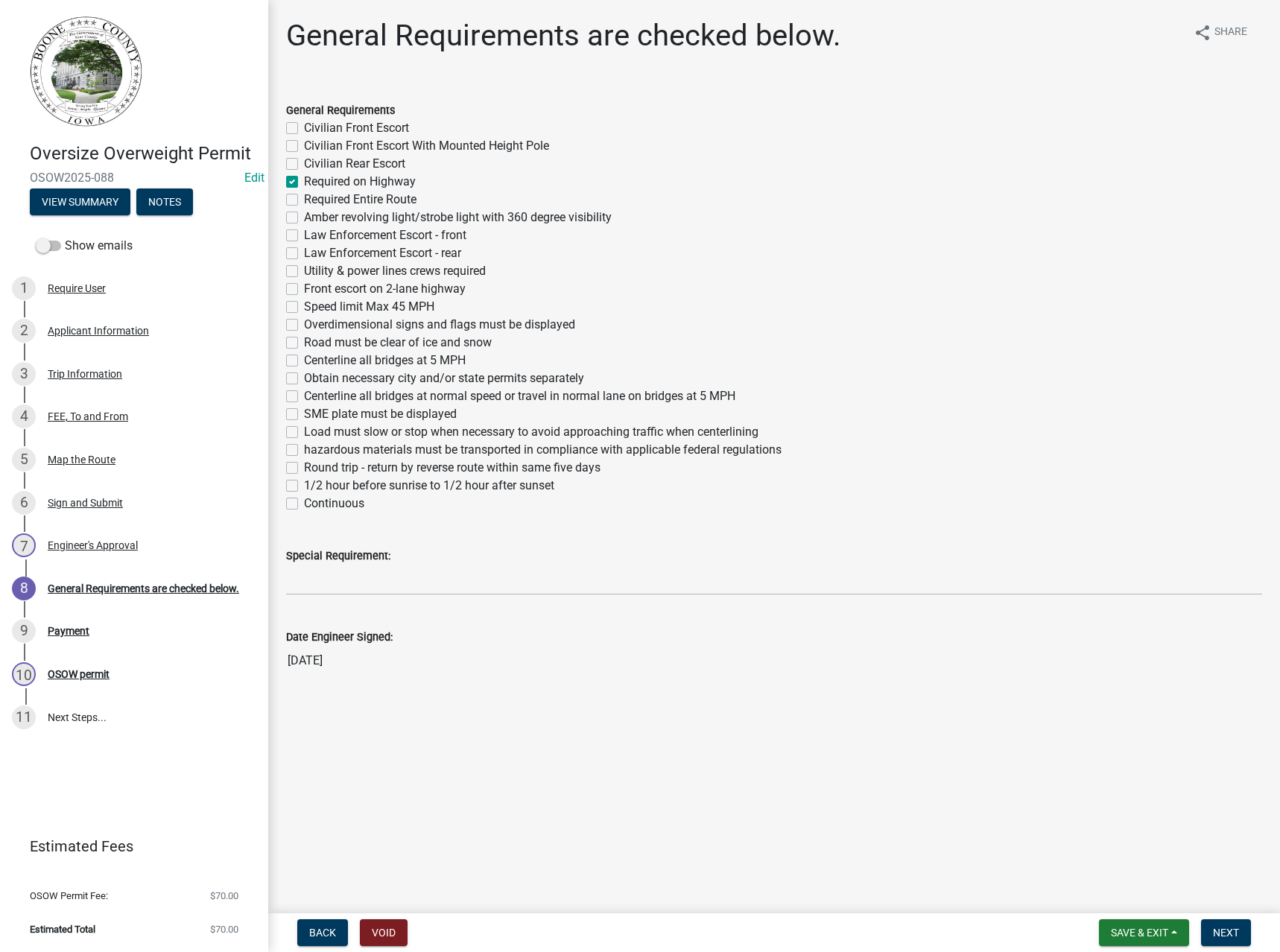
click at [391, 378] on label "Obtain necessary city and/or state permits separately" at bounding box center [443, 378] width 280 height 17
click at [313, 378] on input "Obtain necessary city and/or state permits separately" at bounding box center [309, 375] width 10 height 10
checkbox input "true"
checkbox input "false"
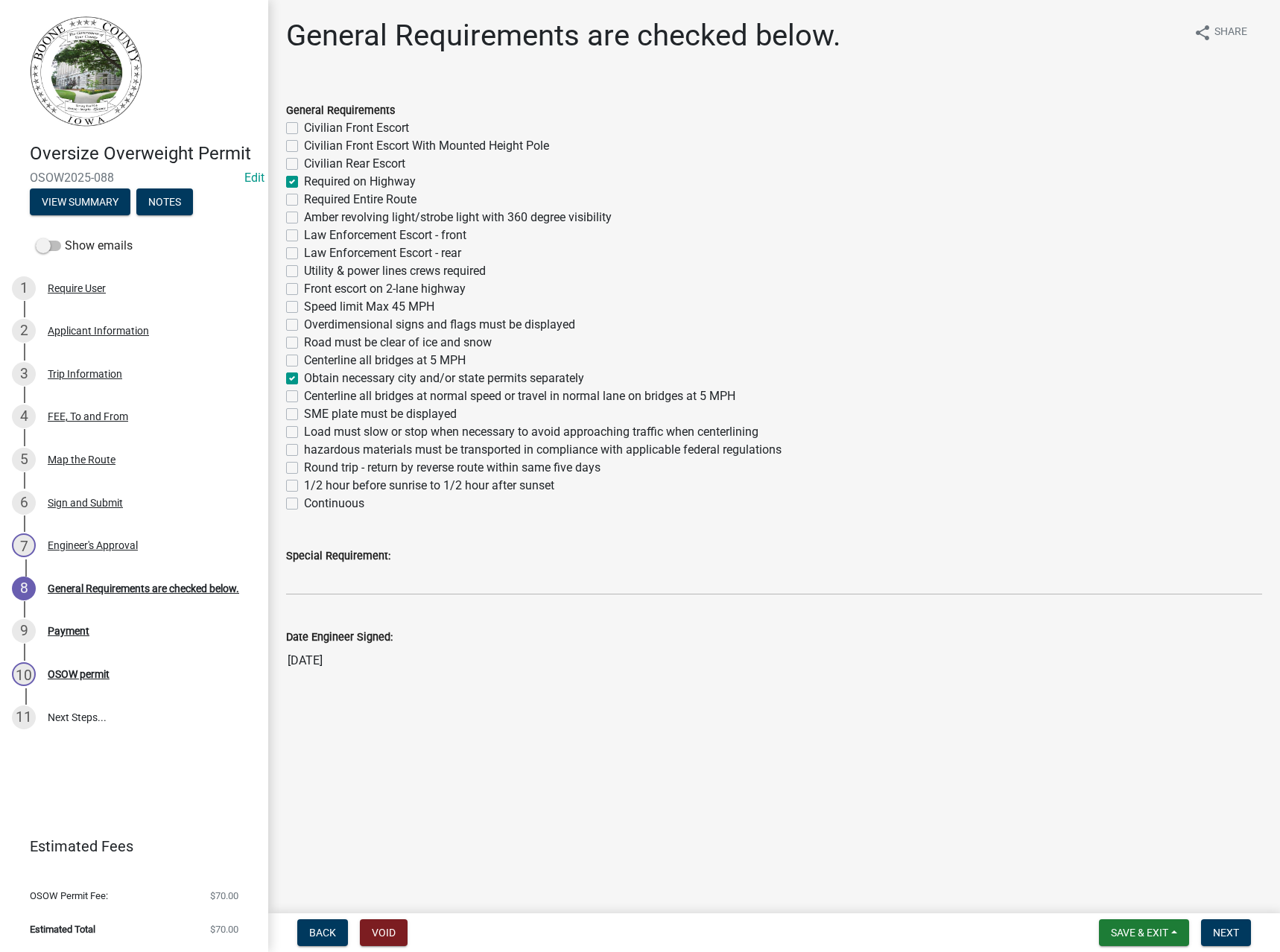
checkbox input "false"
checkbox input "true"
checkbox input "false"
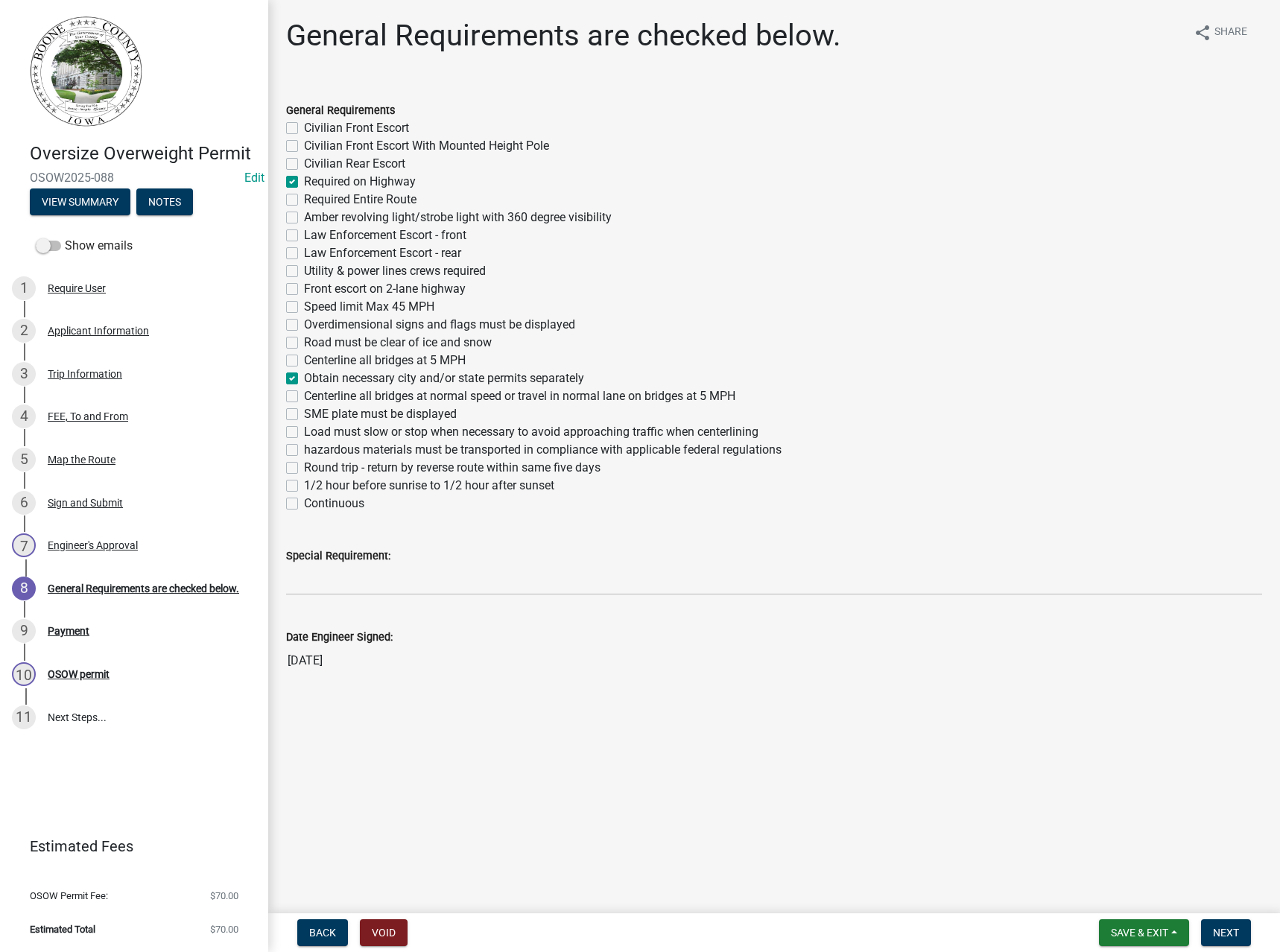
checkbox input "false"
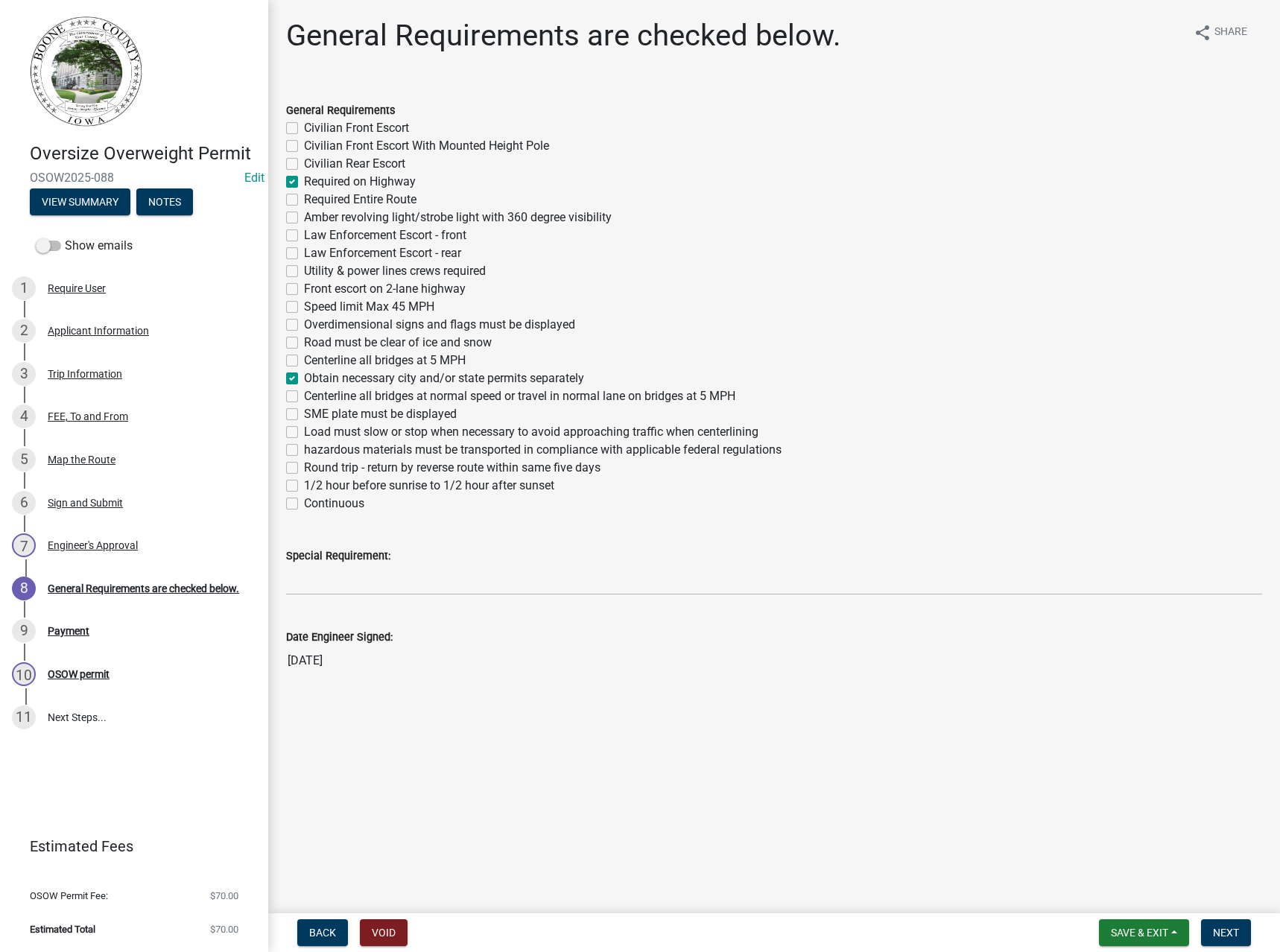
checkbox input "false"
checkbox input "true"
checkbox input "false"
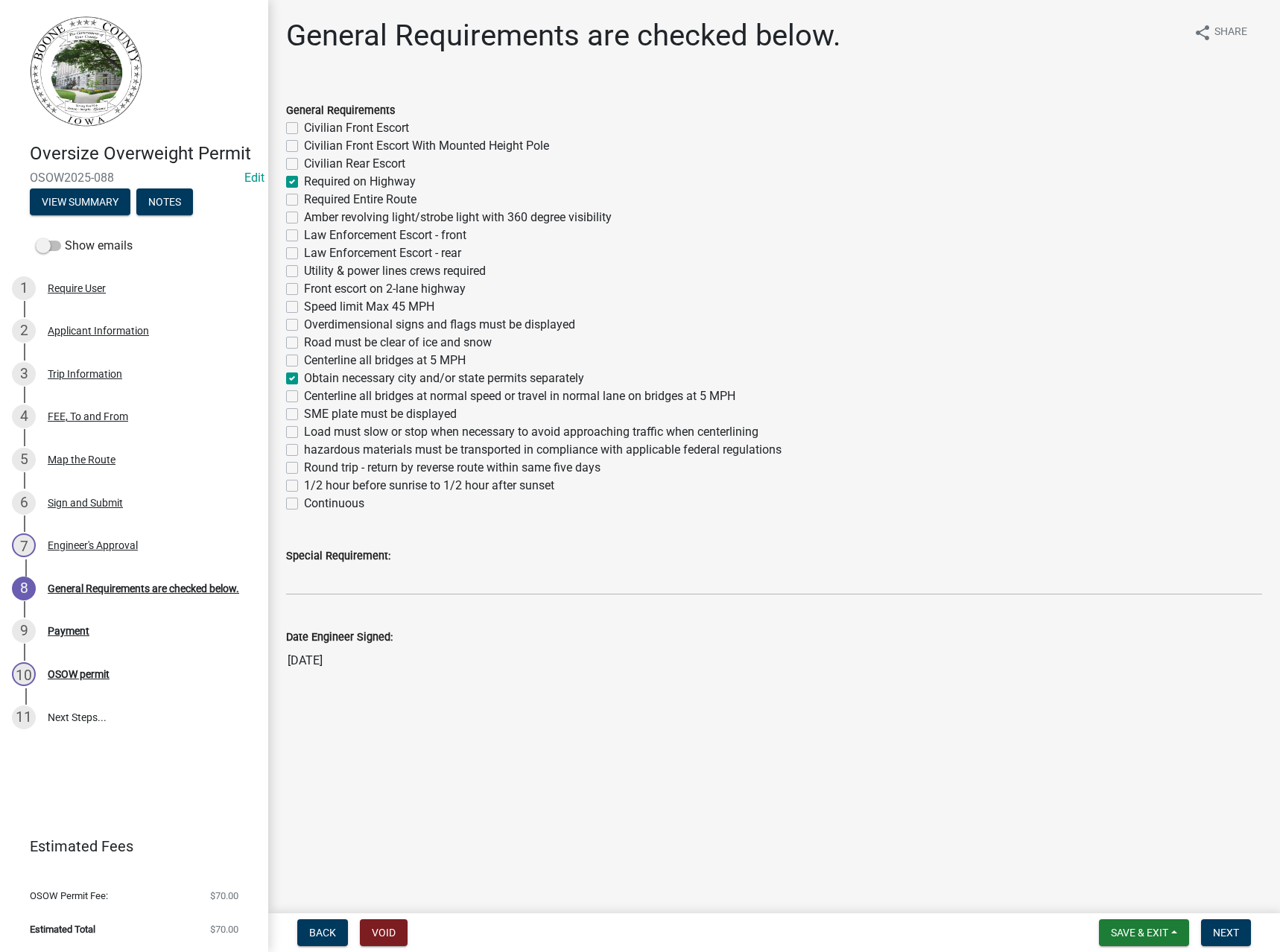
checkbox input "false"
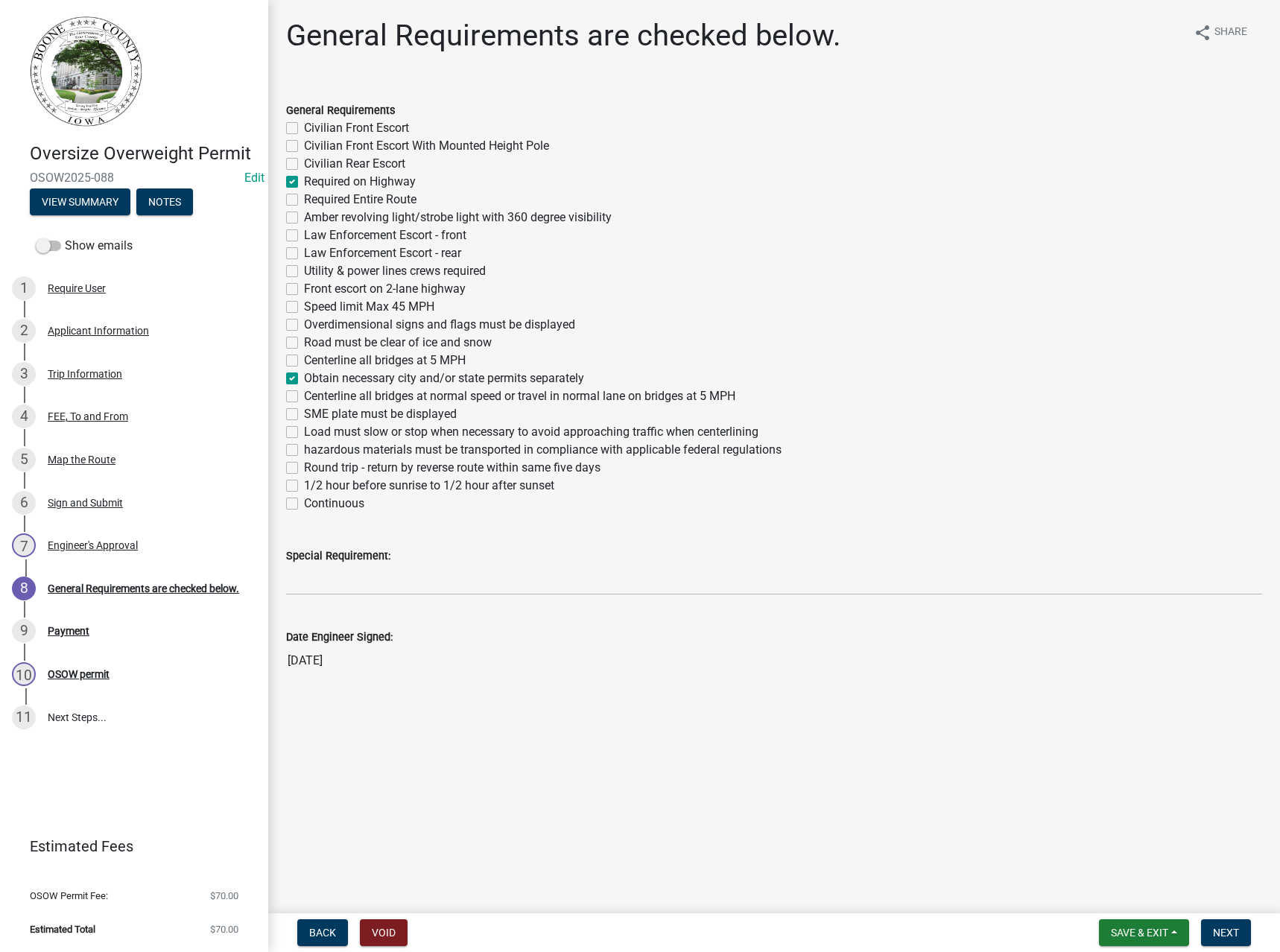
click at [345, 470] on label "Round trip - return by reverse route within same five days" at bounding box center [452, 468] width 297 height 17
click at [313, 469] on input "Round trip - return by reverse route within same five days" at bounding box center [309, 464] width 10 height 10
checkbox input "true"
checkbox input "false"
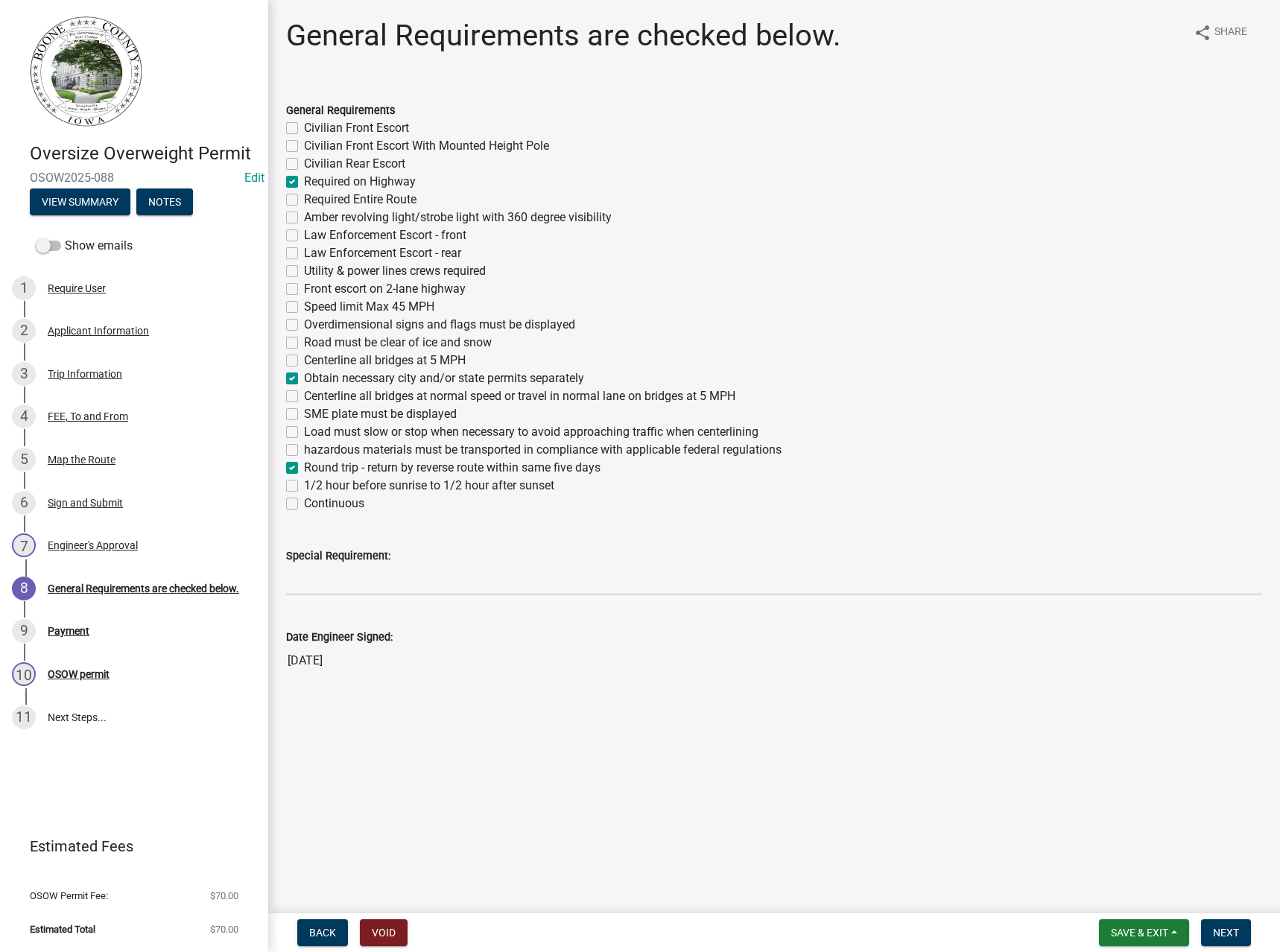
checkbox input "false"
checkbox input "true"
checkbox input "false"
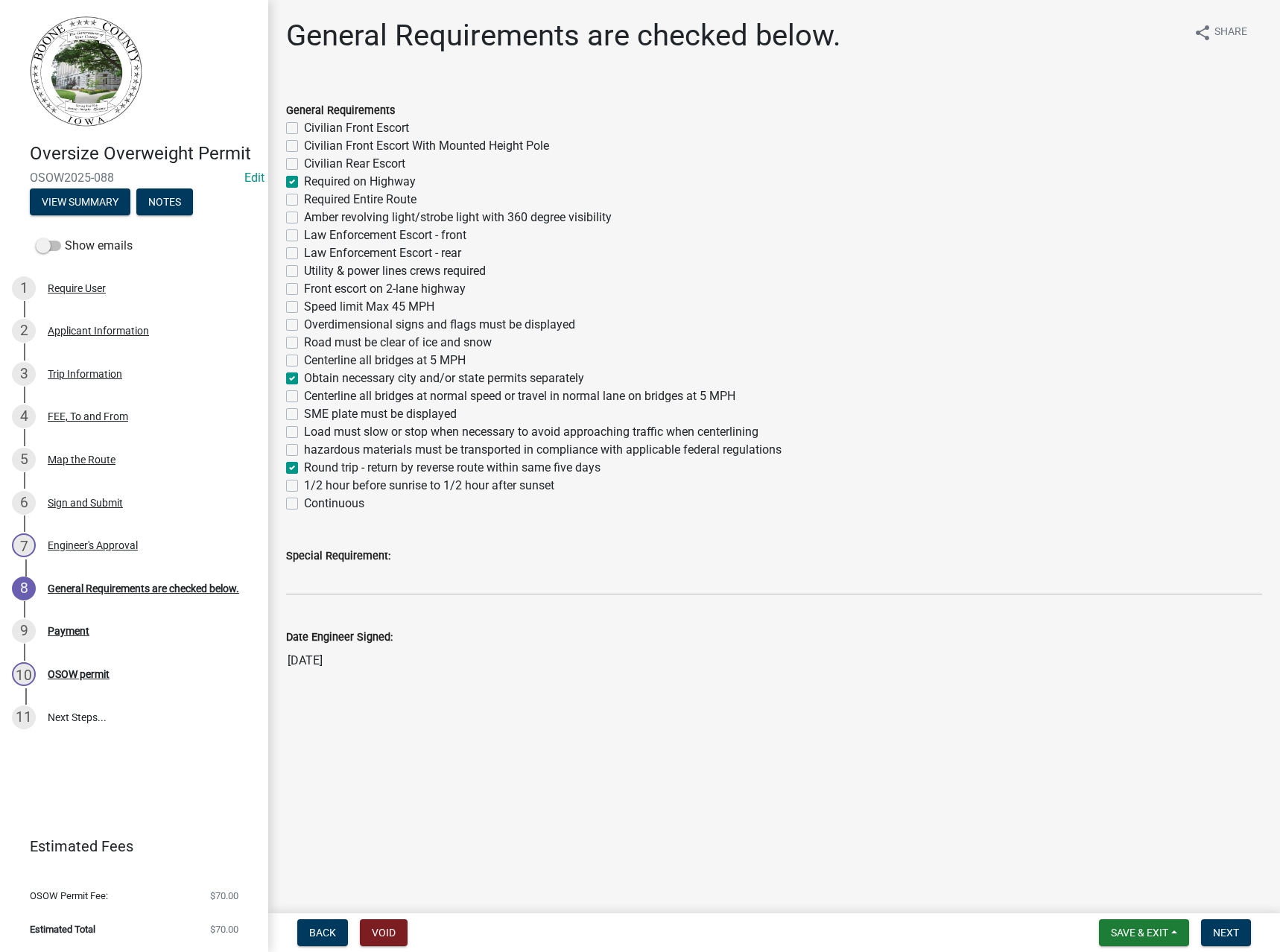
checkbox input "false"
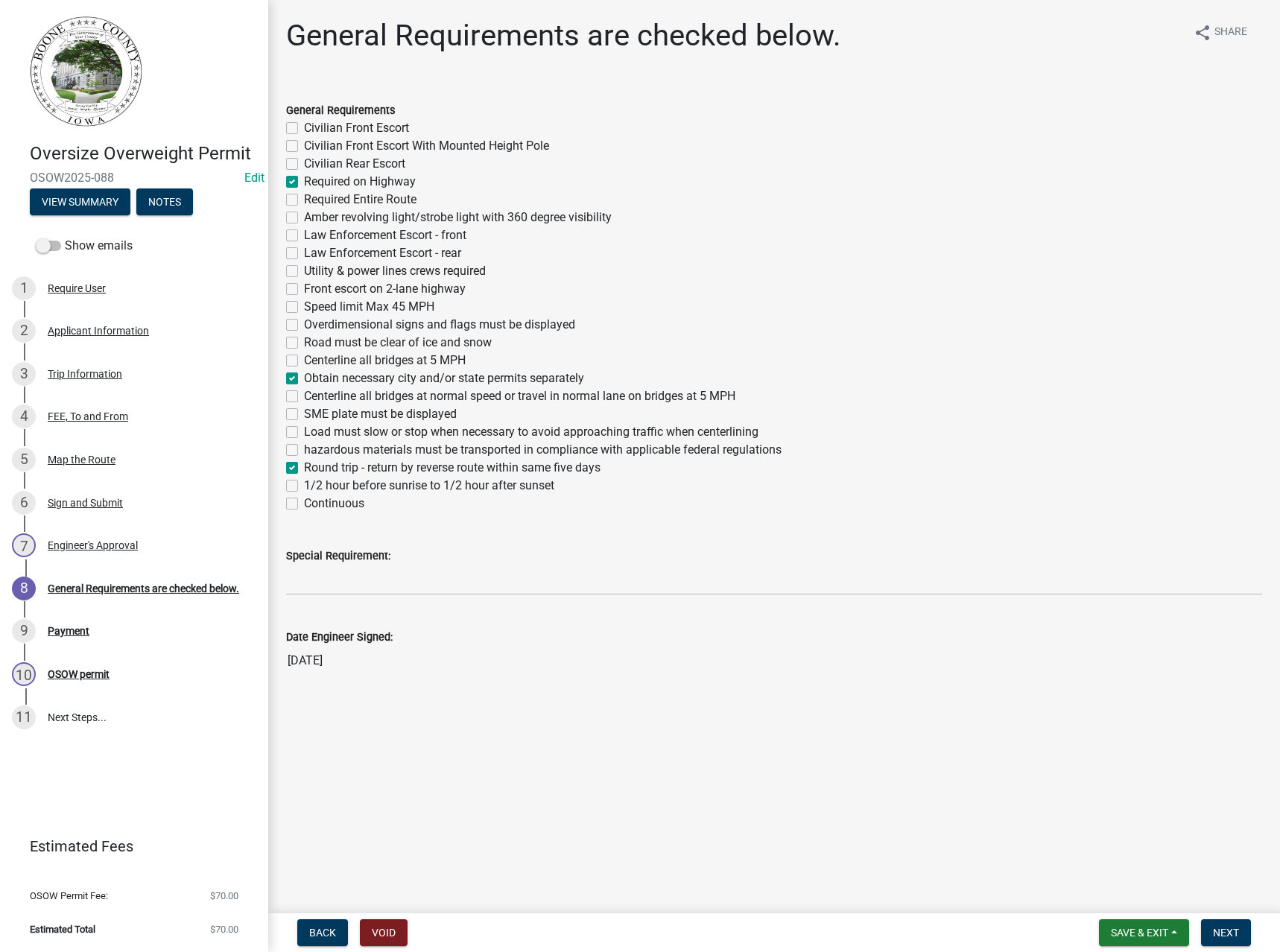
checkbox input "false"
checkbox input "true"
checkbox input "false"
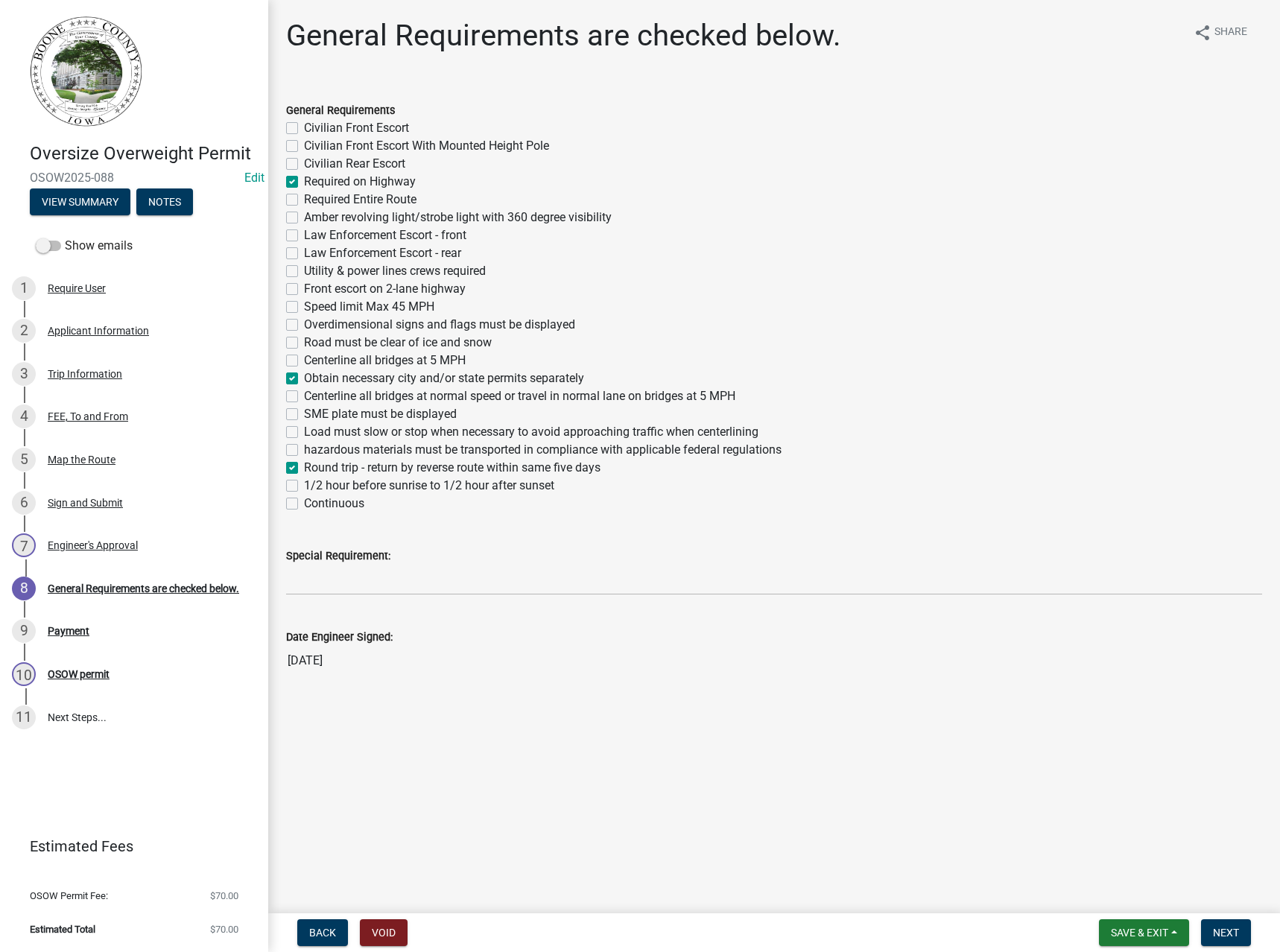
checkbox input "false"
checkbox input "true"
checkbox input "false"
click at [332, 502] on label "Continuous" at bounding box center [334, 504] width 60 height 17
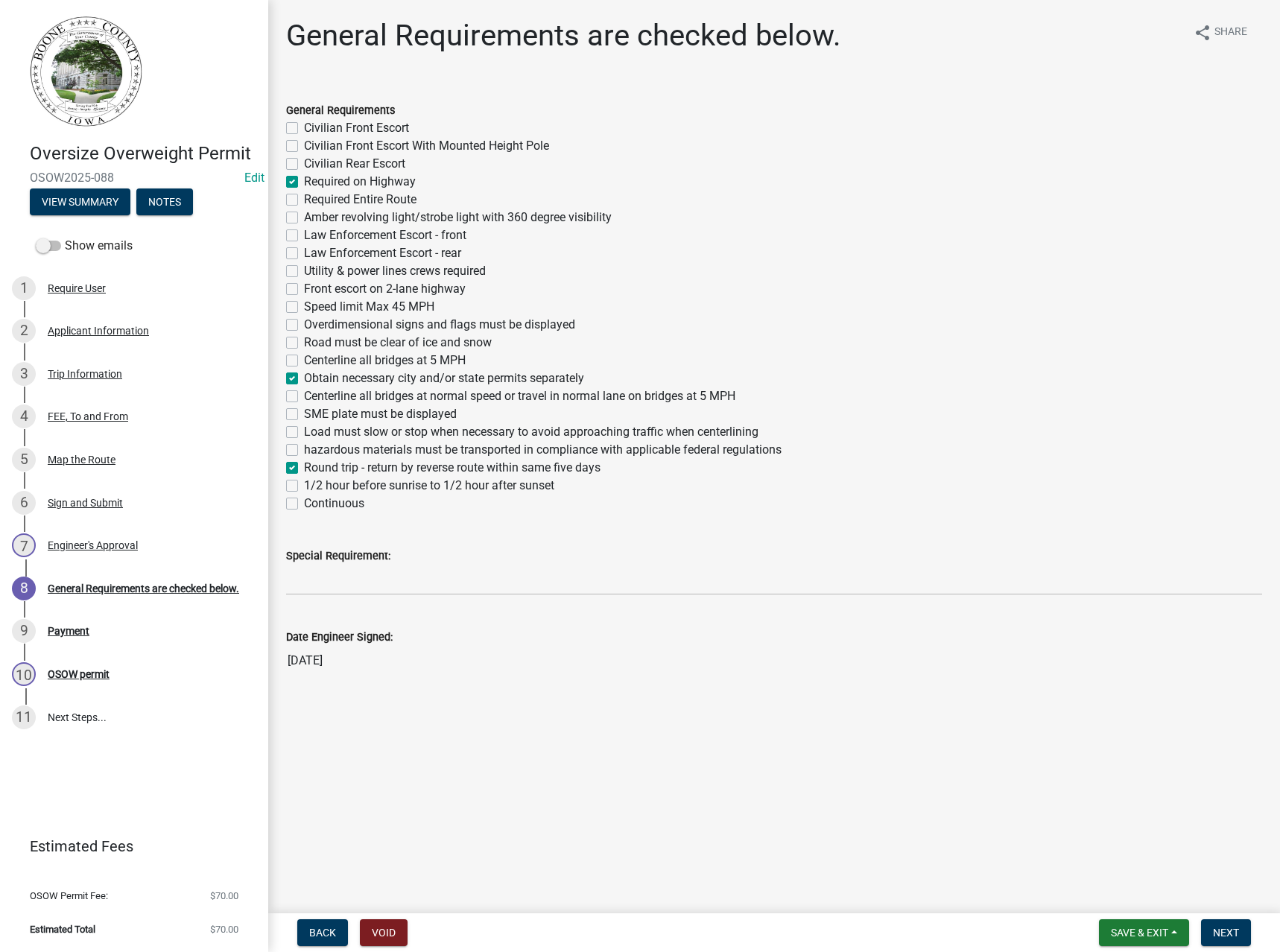
click at [313, 502] on input "Continuous" at bounding box center [309, 500] width 10 height 10
checkbox input "true"
checkbox input "false"
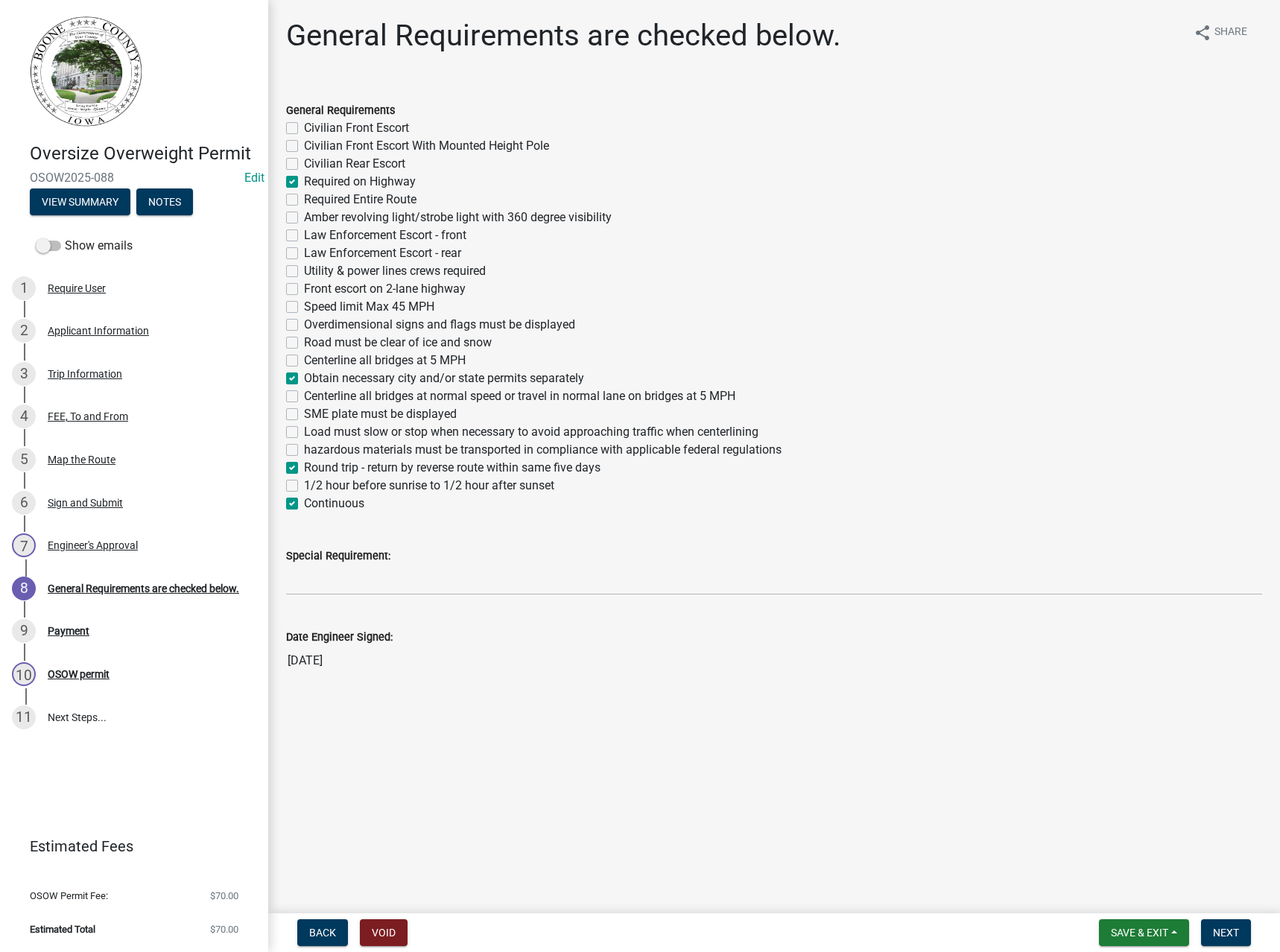
checkbox input "true"
checkbox input "false"
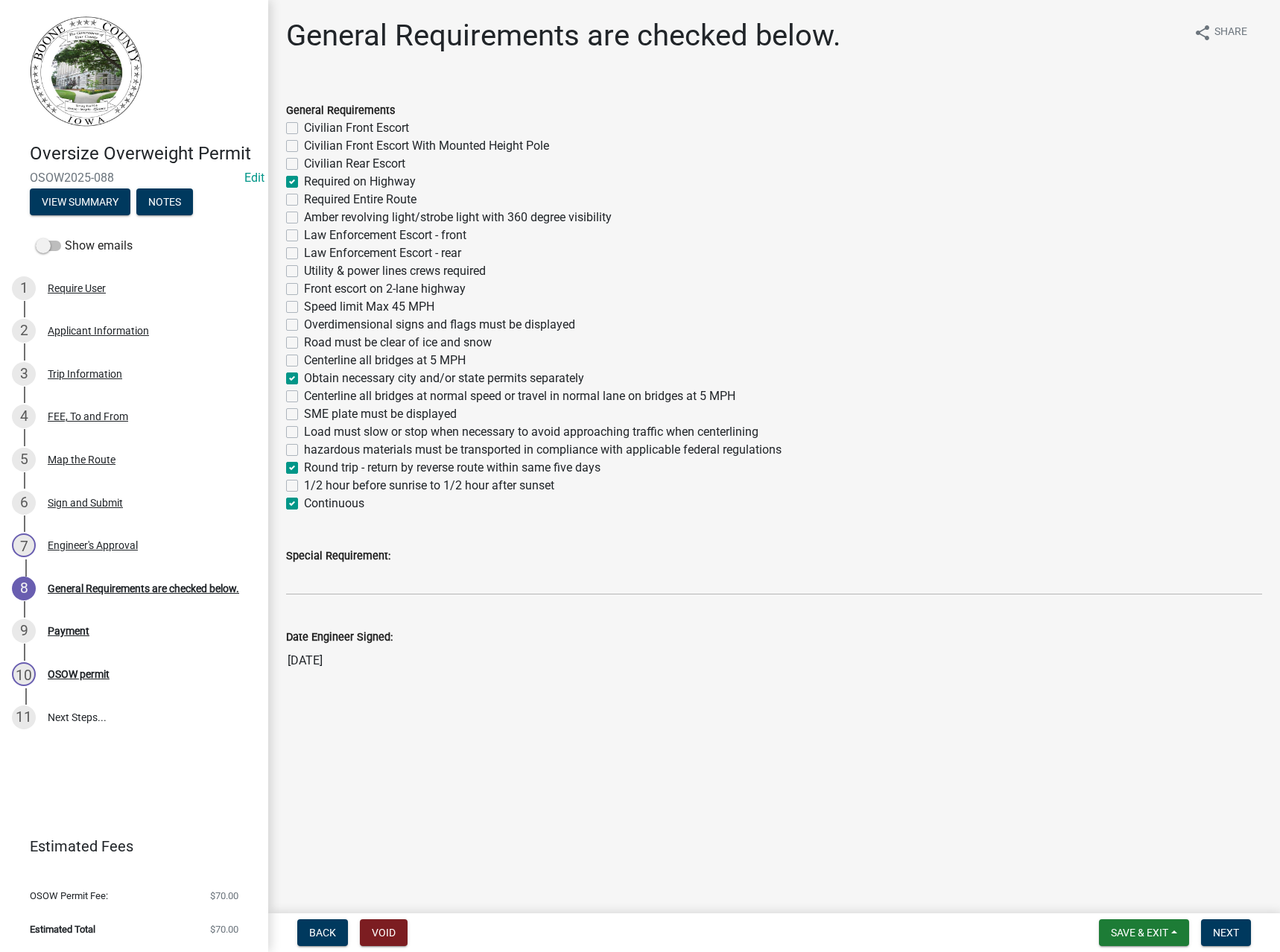
checkbox input "false"
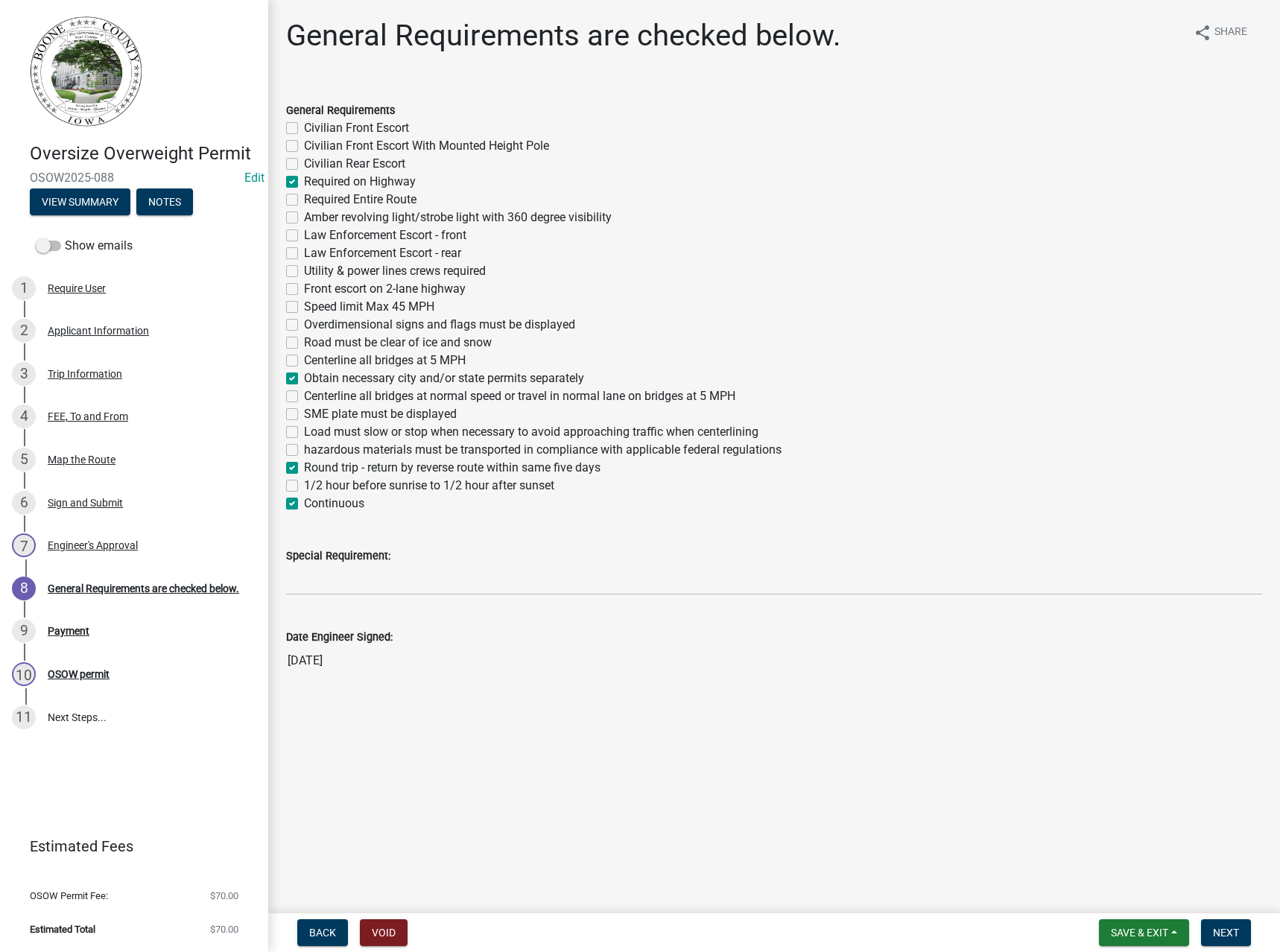
checkbox input "false"
checkbox input "true"
checkbox input "false"
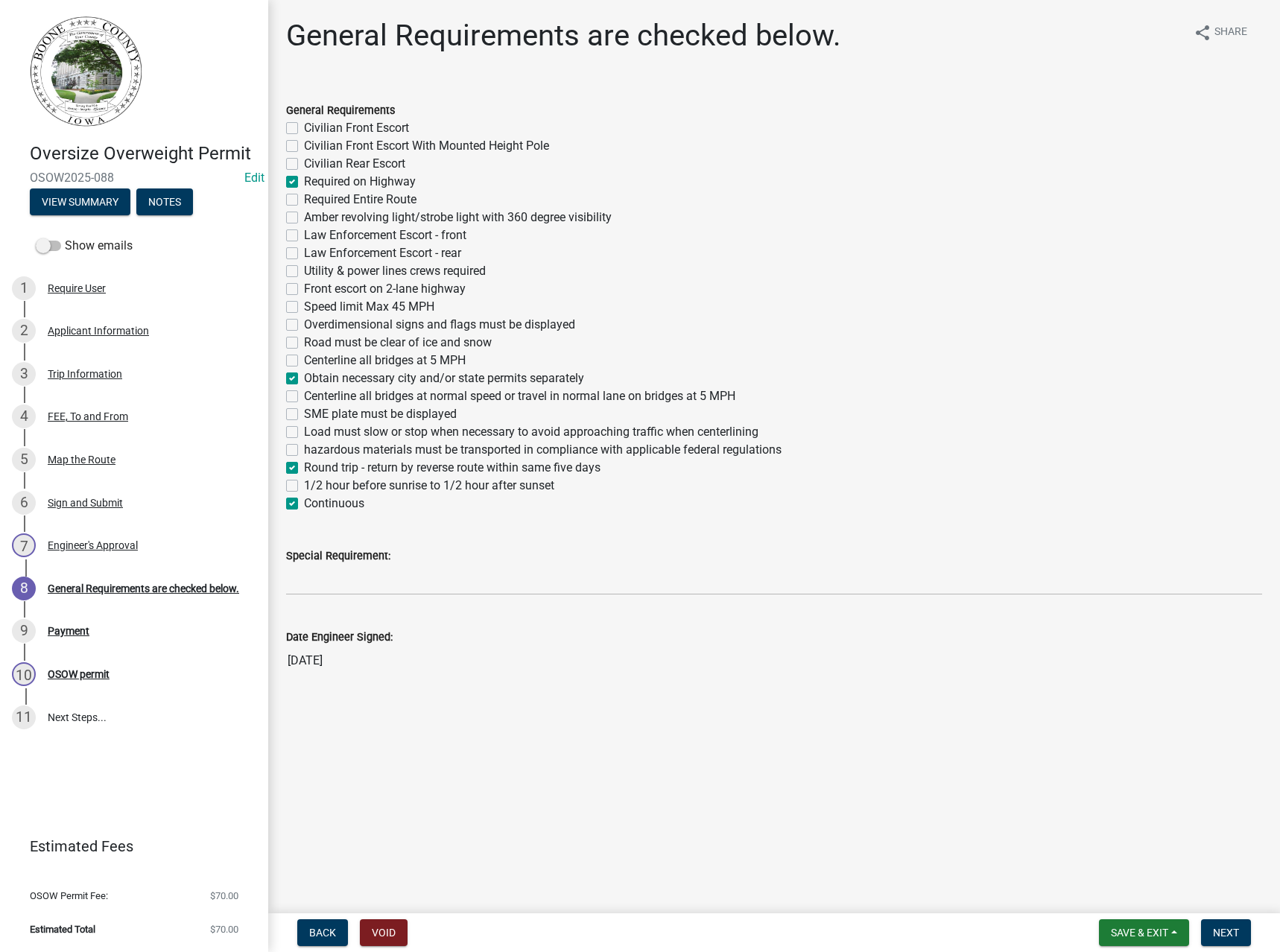
checkbox input "false"
checkbox input "true"
checkbox input "false"
checkbox input "true"
click at [1220, 936] on span "Next" at bounding box center [1226, 933] width 26 height 12
